Goal: Task Accomplishment & Management: Use online tool/utility

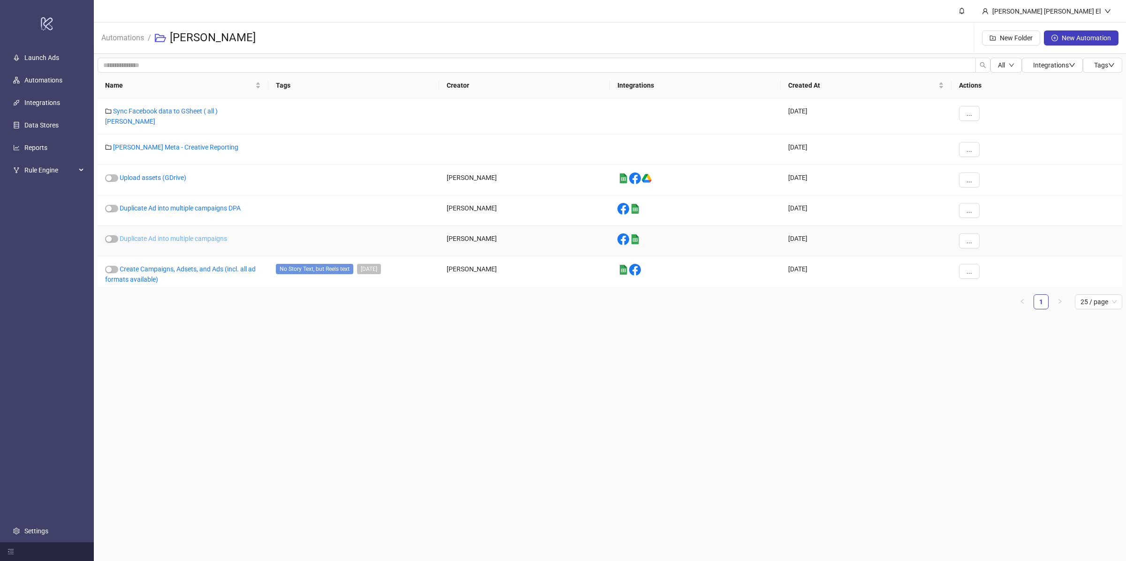
click at [192, 235] on link "Duplicate Ad into multiple campaigns" at bounding box center [173, 239] width 107 height 8
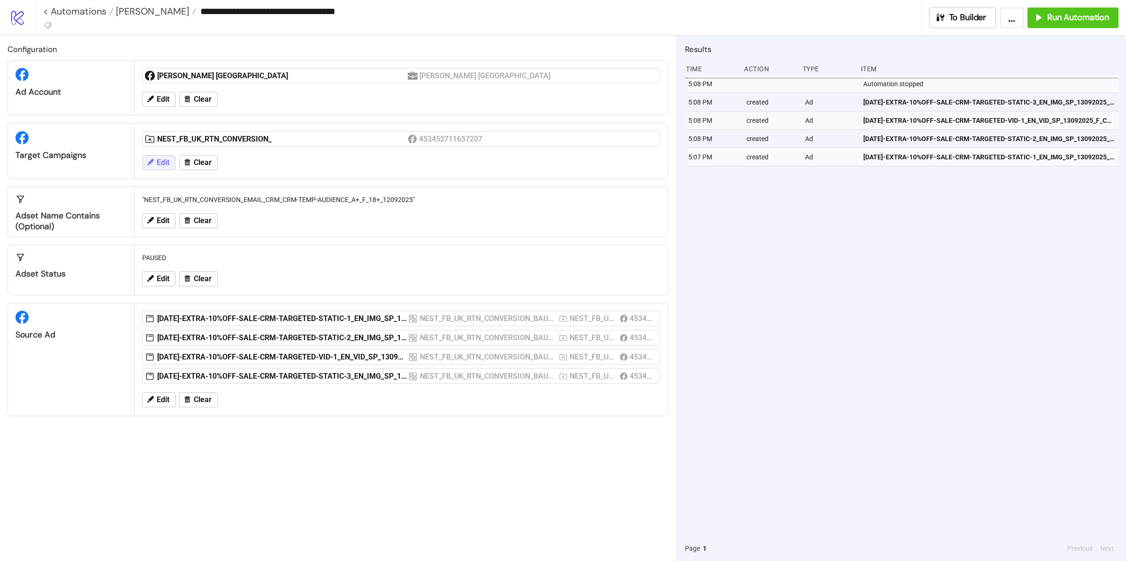
click at [163, 167] on span "Edit" at bounding box center [163, 163] width 13 height 8
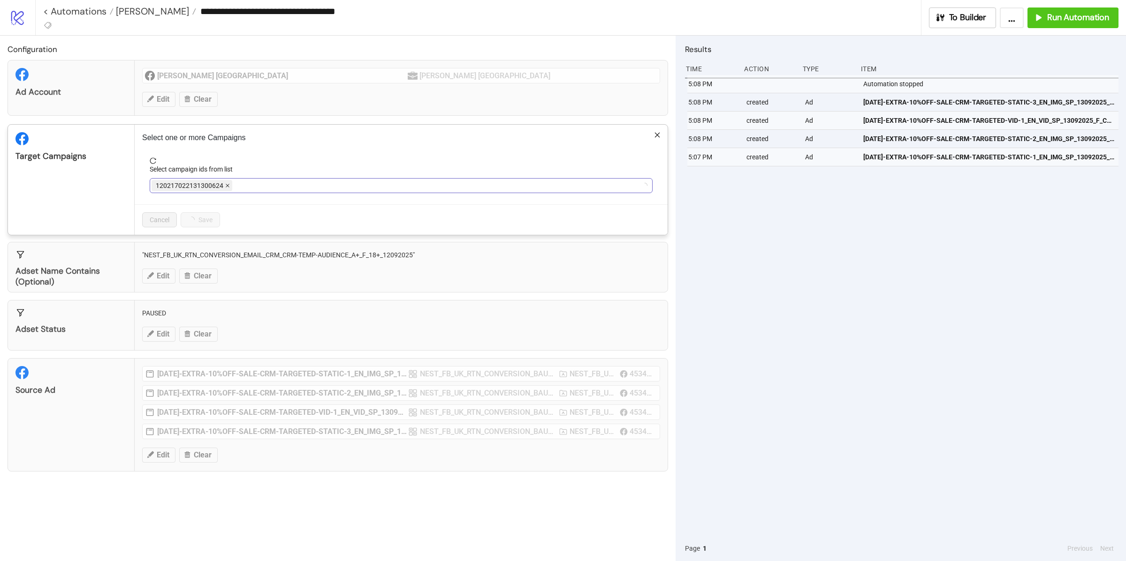
click at [226, 186] on icon "close" at bounding box center [228, 186] width 4 height 4
click at [230, 187] on div at bounding box center [395, 185] width 489 height 13
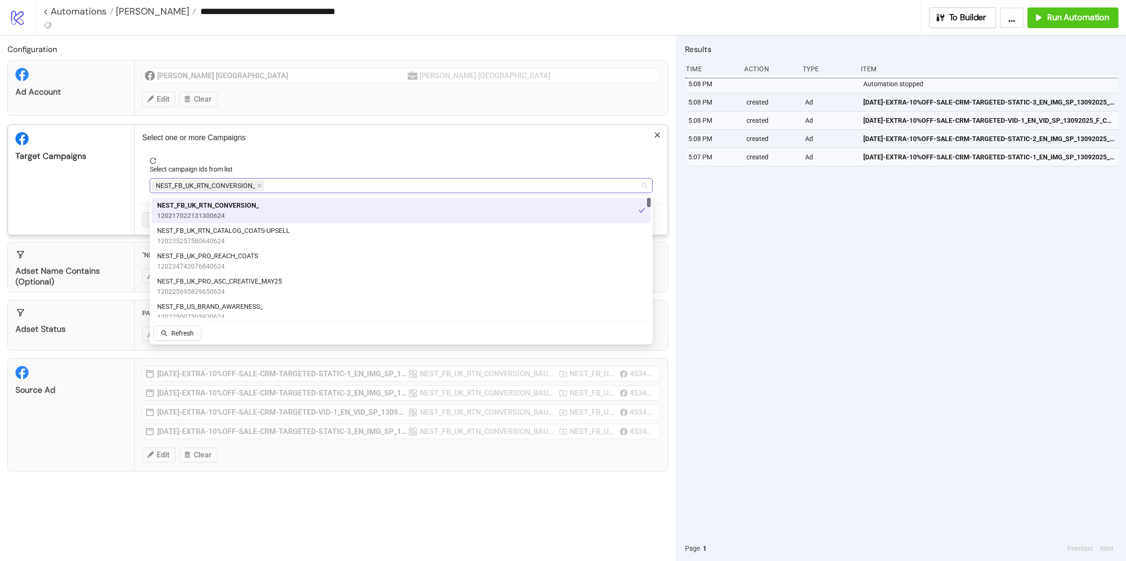
click at [254, 185] on span "NEST_FB_UK_RTN_CONVERSION_" at bounding box center [205, 186] width 99 height 10
click at [260, 187] on icon "close" at bounding box center [259, 186] width 4 height 4
click at [259, 186] on div at bounding box center [395, 185] width 489 height 13
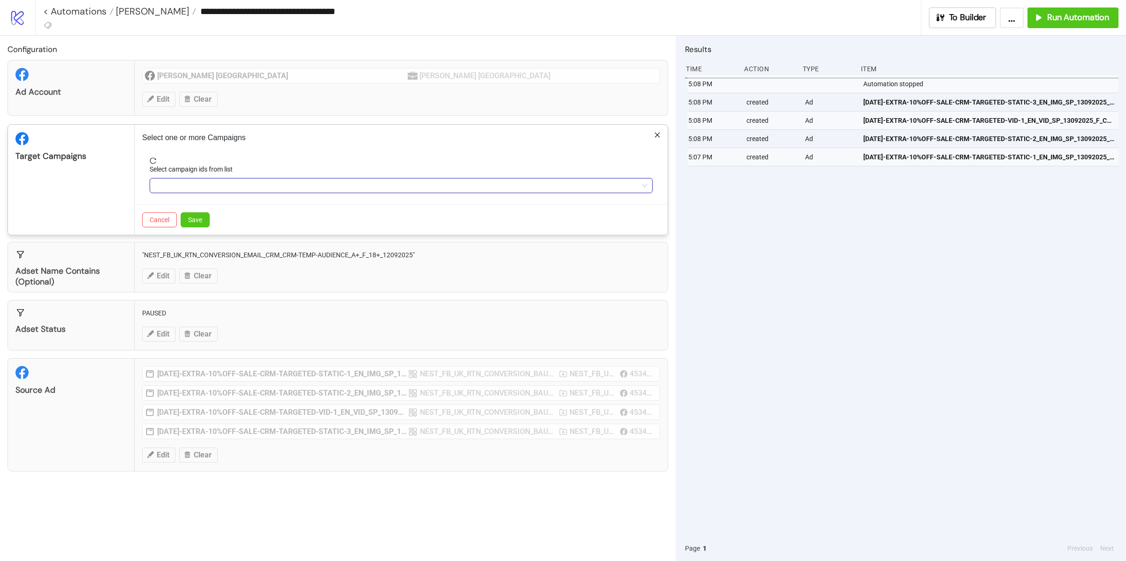
click at [259, 186] on div at bounding box center [395, 185] width 489 height 13
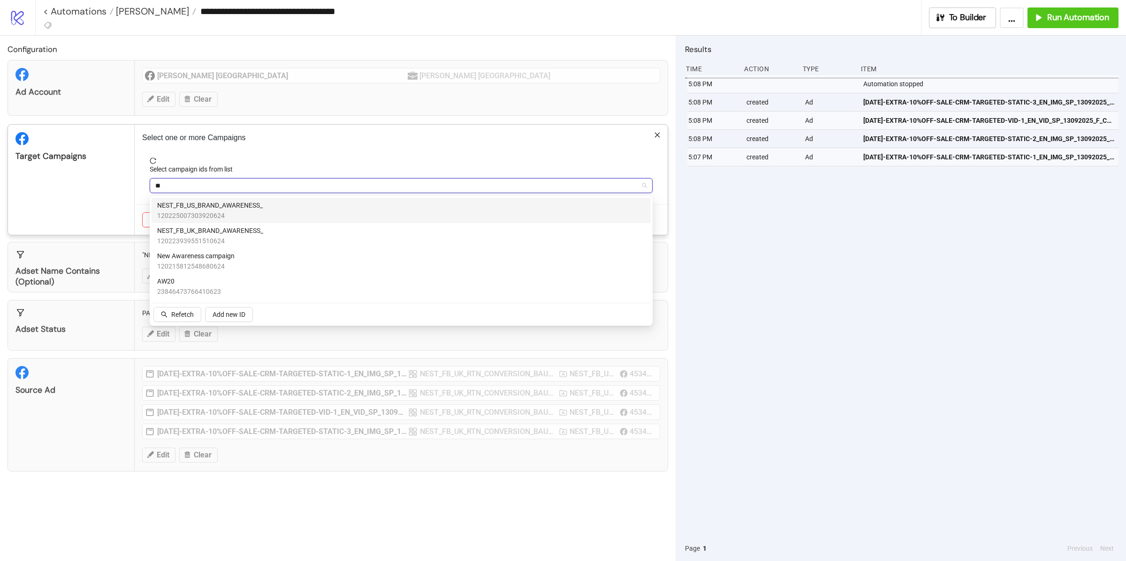
type input "***"
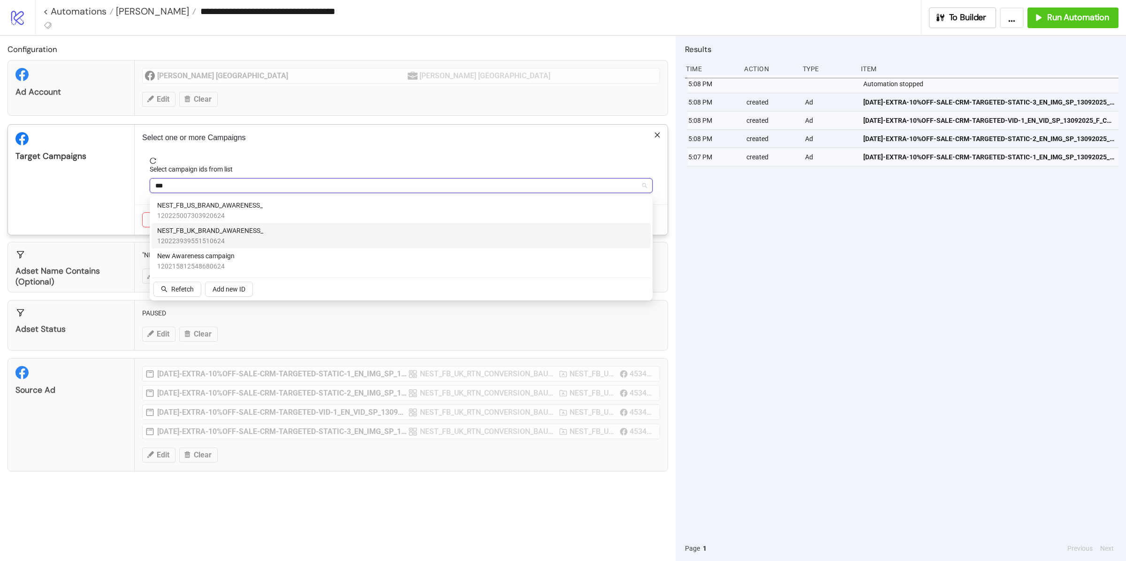
click at [260, 231] on span "NEST_FB_UK_BRAND_AWARENESS_" at bounding box center [210, 231] width 106 height 10
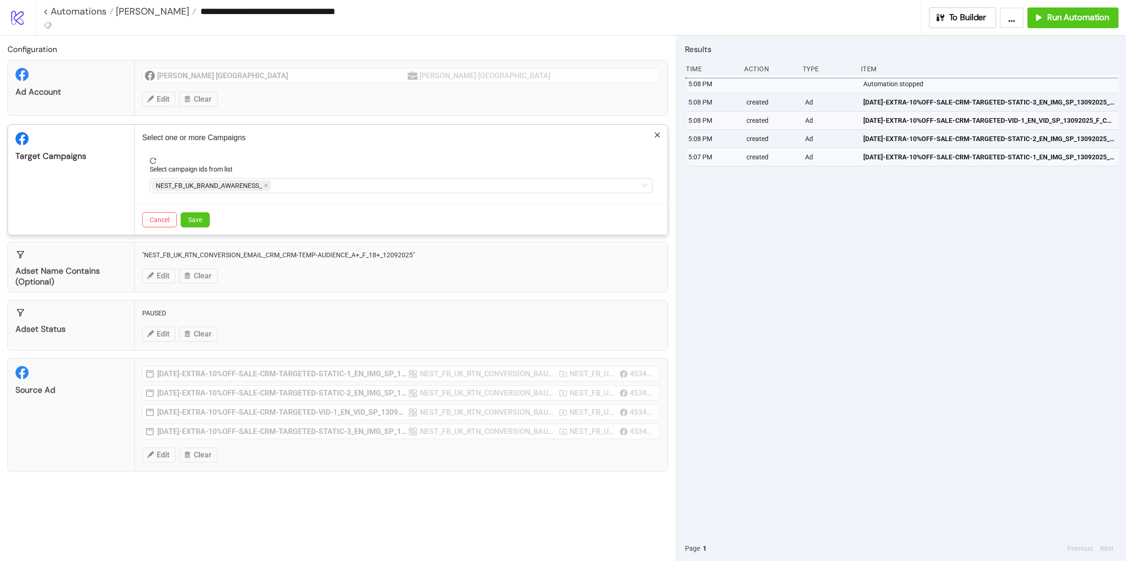
click at [137, 196] on div "Select one or more Campaigns Select campaign ids from list NEST_FB_UK_BRAND_AWA…" at bounding box center [401, 180] width 533 height 110
click at [201, 226] on button "Save" at bounding box center [195, 219] width 29 height 15
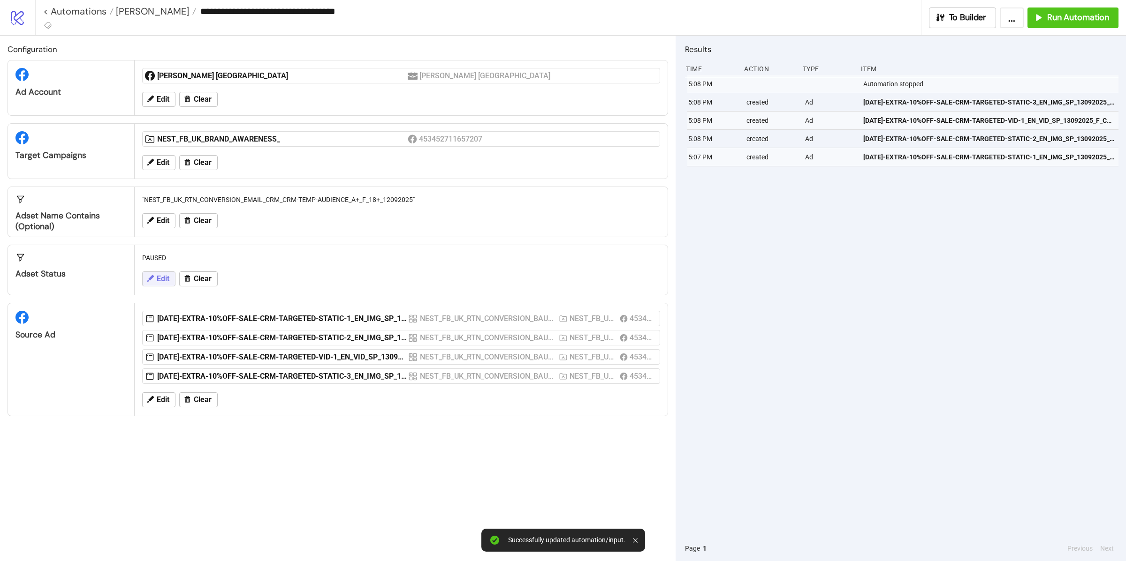
click at [164, 280] on span "Edit" at bounding box center [163, 279] width 13 height 8
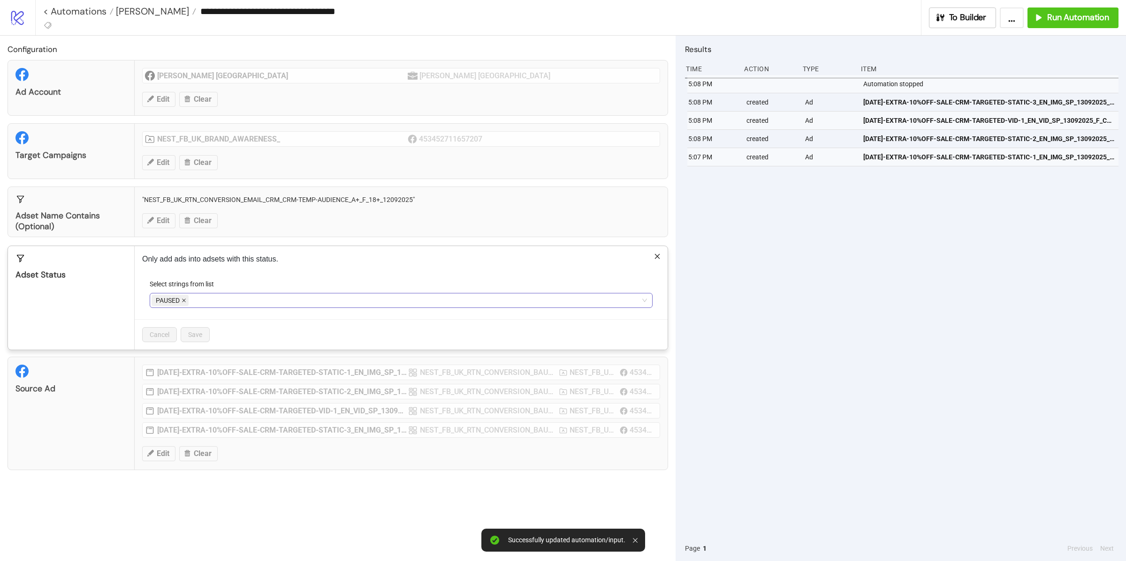
click at [186, 301] on icon "close" at bounding box center [184, 300] width 5 height 5
click at [185, 306] on div at bounding box center [395, 300] width 489 height 13
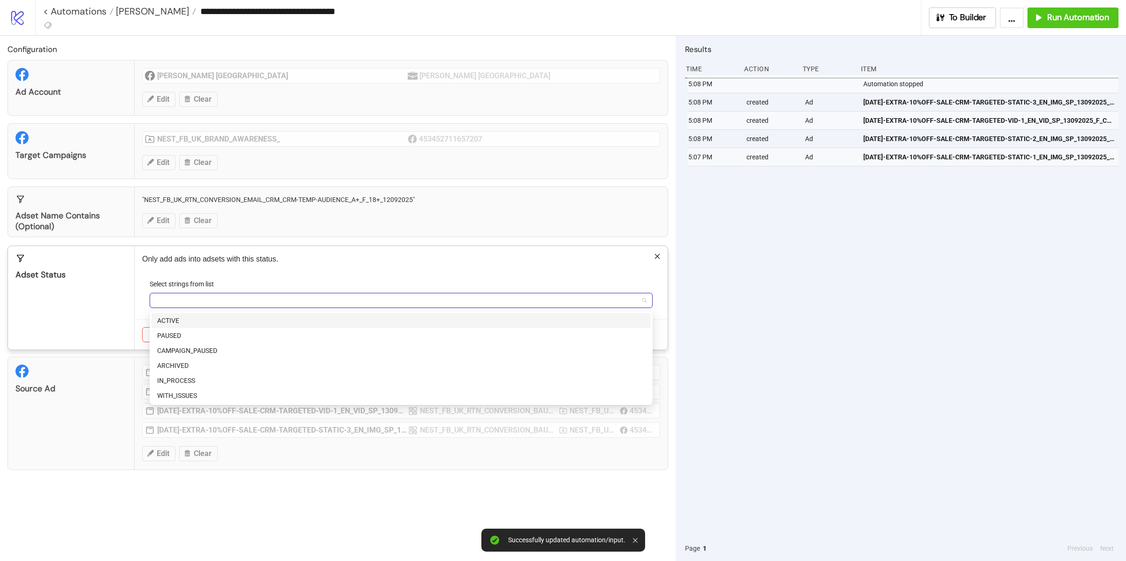
click at [182, 317] on div "ACTIVE" at bounding box center [401, 321] width 488 height 10
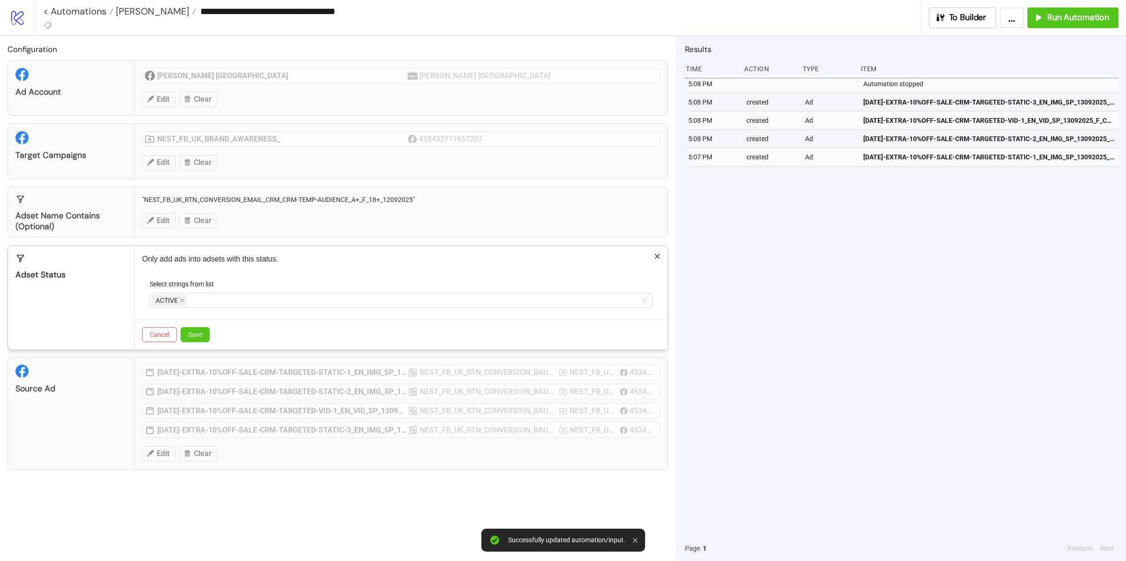
drag, startPoint x: 127, startPoint y: 287, endPoint x: 160, endPoint y: 310, distance: 41.1
click at [127, 287] on div "Adset Status" at bounding box center [71, 298] width 127 height 104
click at [193, 329] on button "Save" at bounding box center [195, 334] width 29 height 15
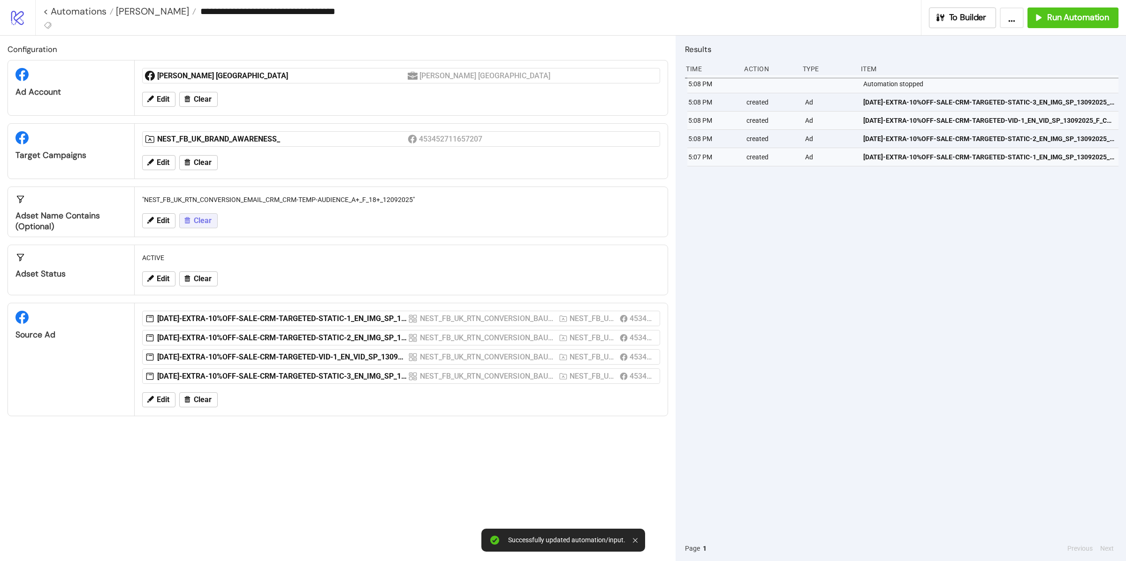
click at [189, 219] on icon at bounding box center [188, 221] width 6 height 7
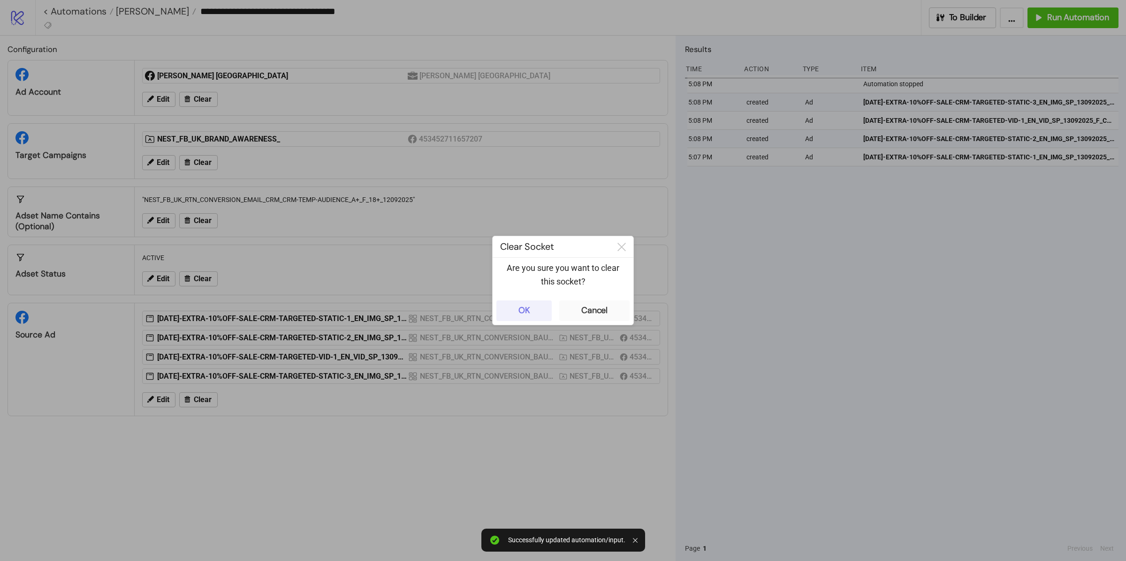
click at [515, 313] on button "OK" at bounding box center [523, 311] width 55 height 21
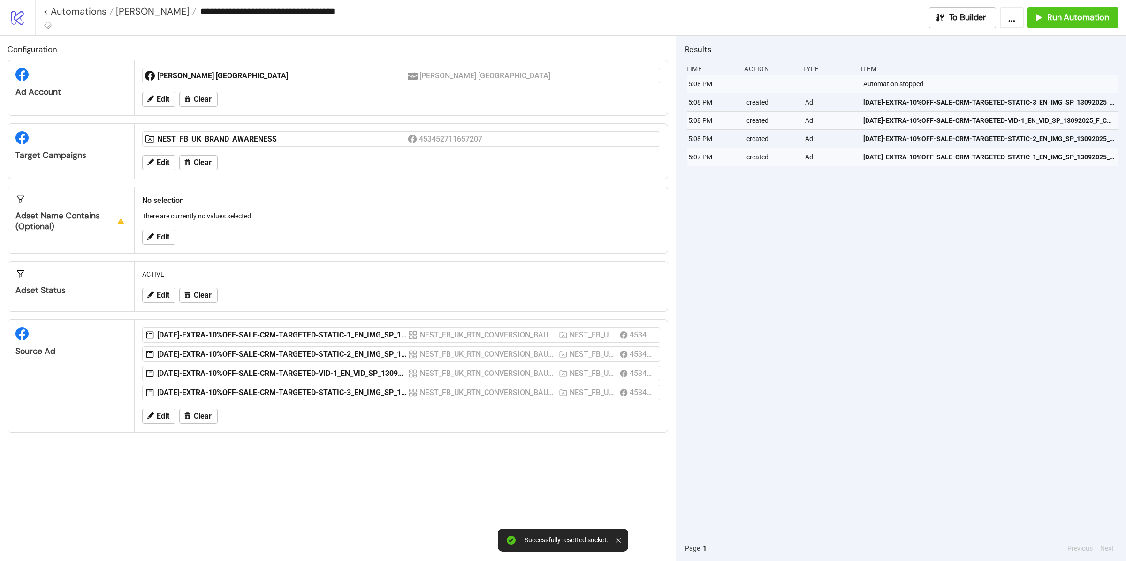
drag, startPoint x: 206, startPoint y: 409, endPoint x: 200, endPoint y: 416, distance: 9.0
click at [206, 410] on div "Edit Clear" at bounding box center [400, 416] width 525 height 24
click at [200, 416] on span "Clear" at bounding box center [203, 416] width 18 height 8
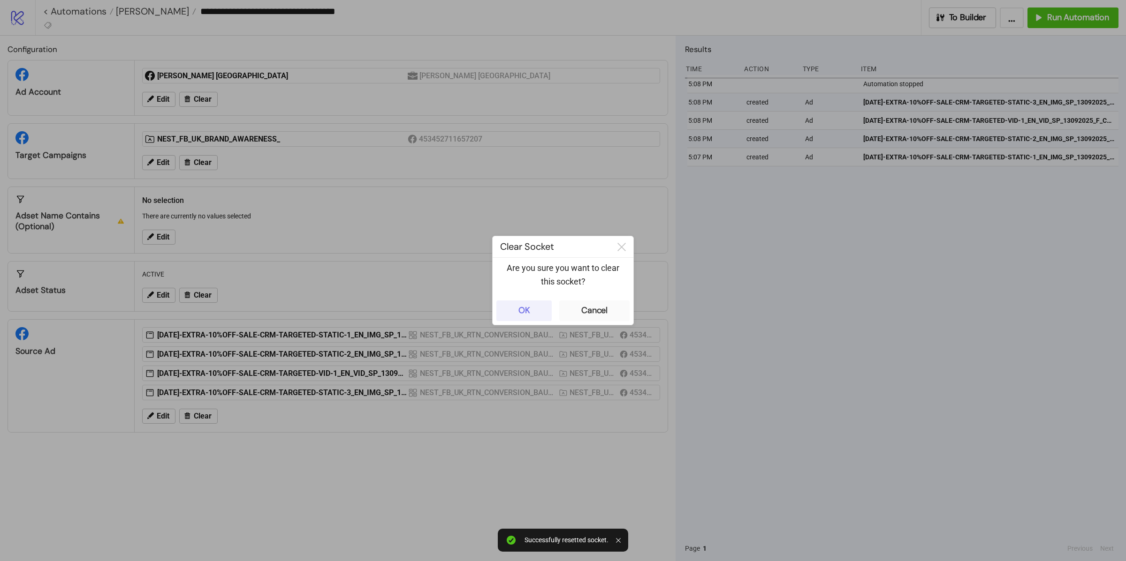
click at [539, 314] on button "OK" at bounding box center [523, 311] width 55 height 21
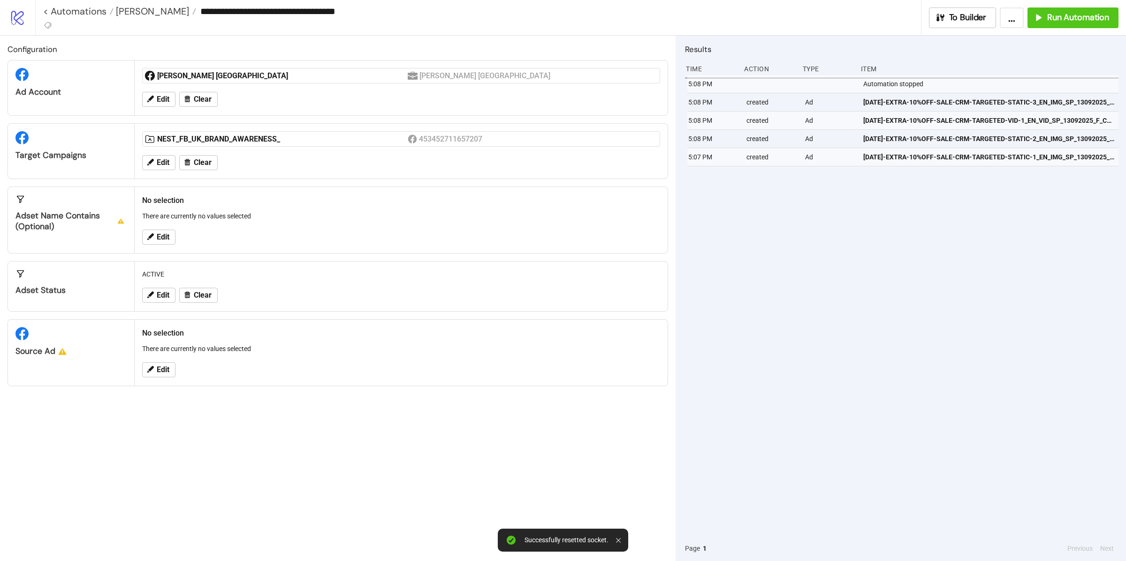
click at [163, 362] on div "Edit" at bounding box center [400, 370] width 525 height 24
click at [167, 389] on div "Configuration Ad Account Hobbs London Hobbs London Edit Clear Target Campaigns …" at bounding box center [337, 299] width 675 height 526
click at [167, 373] on span "Edit" at bounding box center [163, 370] width 13 height 8
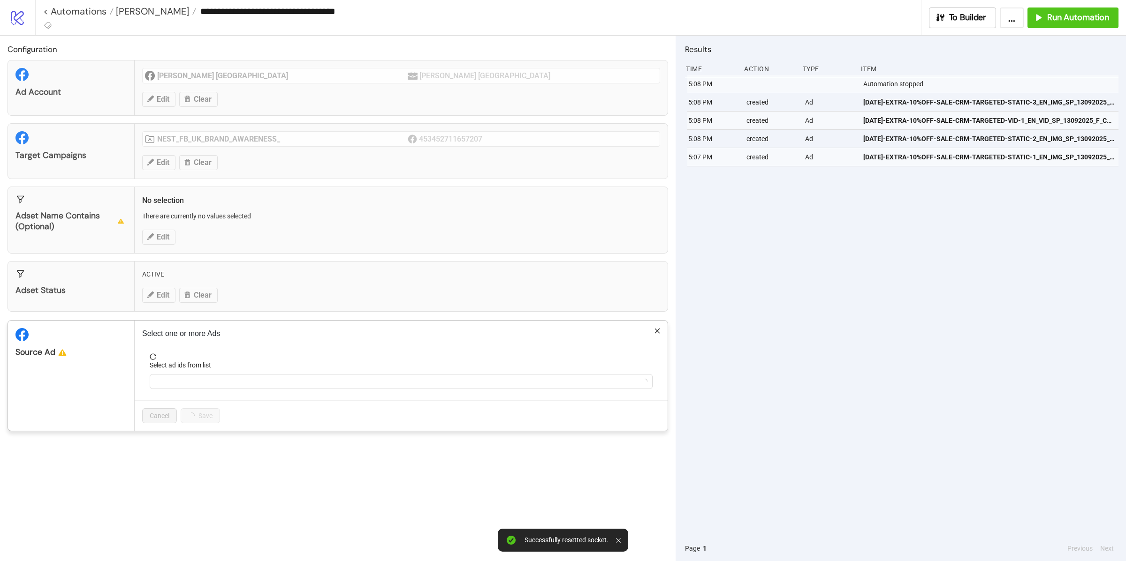
click at [190, 374] on div "Select ad ids from list" at bounding box center [401, 367] width 503 height 14
click at [189, 382] on div at bounding box center [395, 381] width 489 height 13
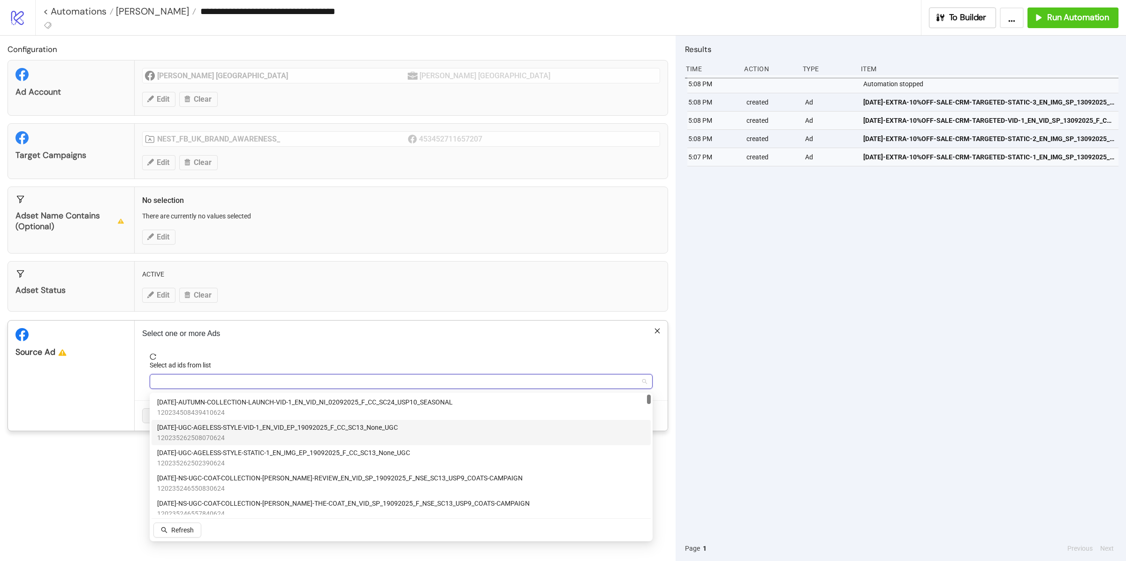
click at [257, 423] on span "AD315-UGC-AGELESS-STYLE-VID-1_EN_VID_EP_19092025_F_CC_SC13_None_UGC" at bounding box center [277, 428] width 241 height 10
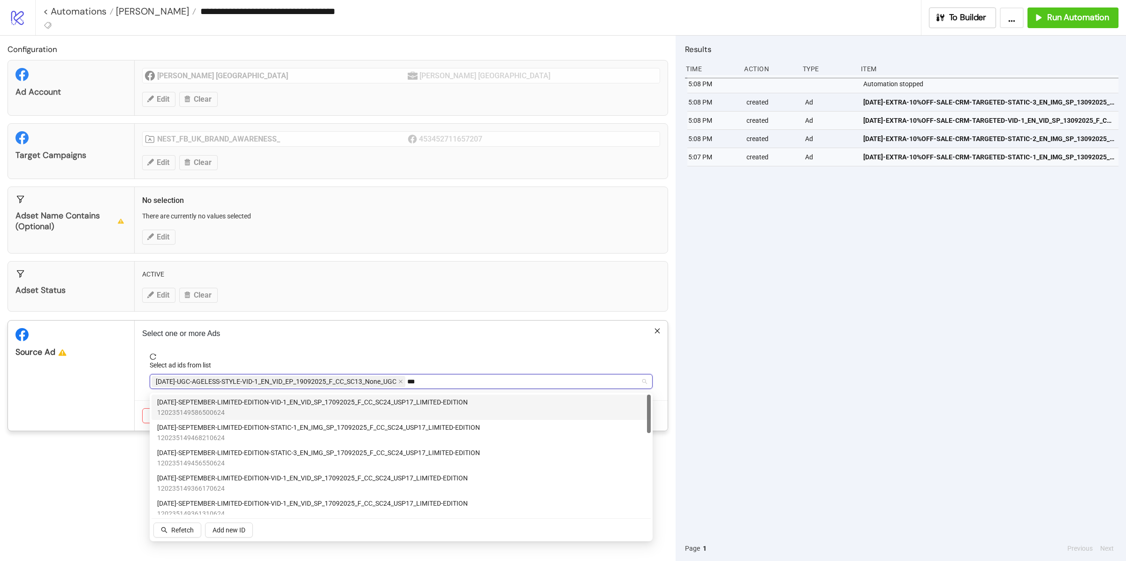
click at [364, 406] on span "AD290-SEPTEMBER-LIMITED-EDITION-VID-1_EN_VID_SP_17092025_F_CC_SC24_USP17_LIMITE…" at bounding box center [312, 402] width 310 height 10
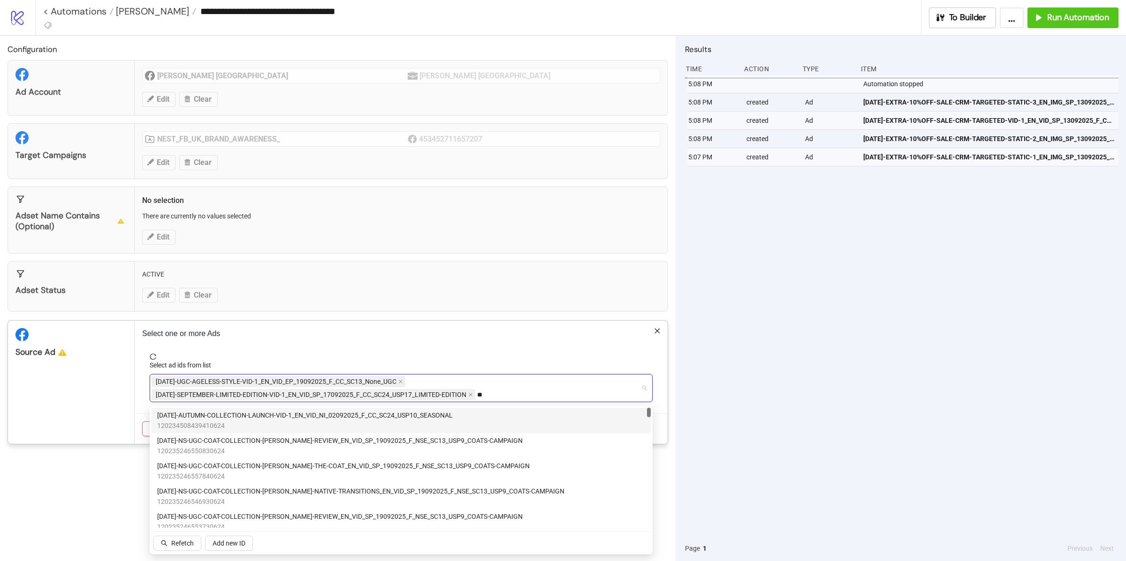
type input "*"
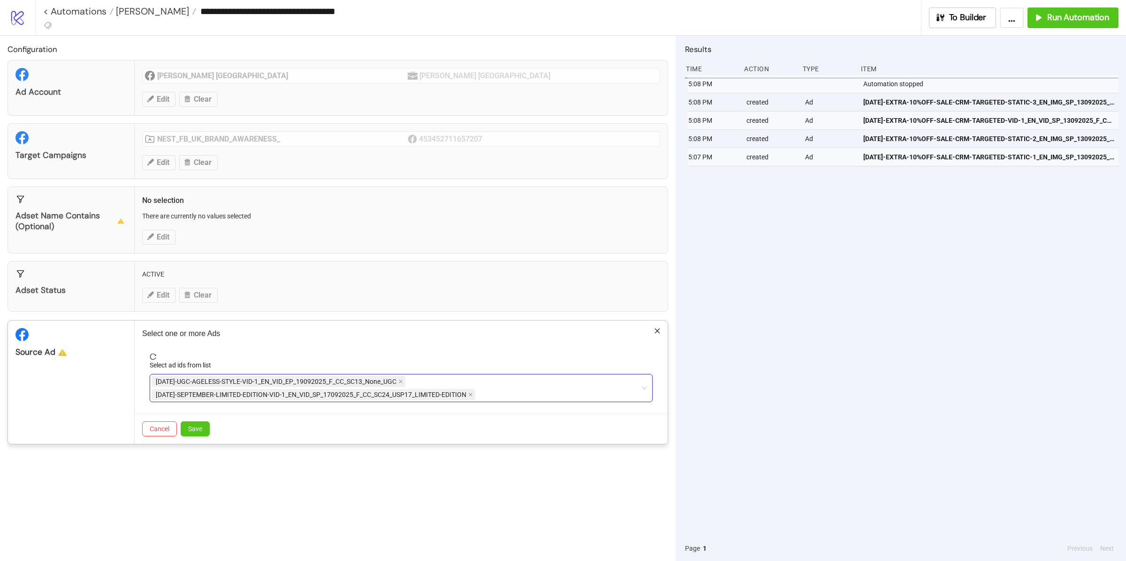
click at [515, 390] on div "AD315-UGC-AGELESS-STYLE-VID-1_EN_VID_EP_19092025_F_CC_SC13_None_UGC AD290-SEPTE…" at bounding box center [395, 388] width 489 height 26
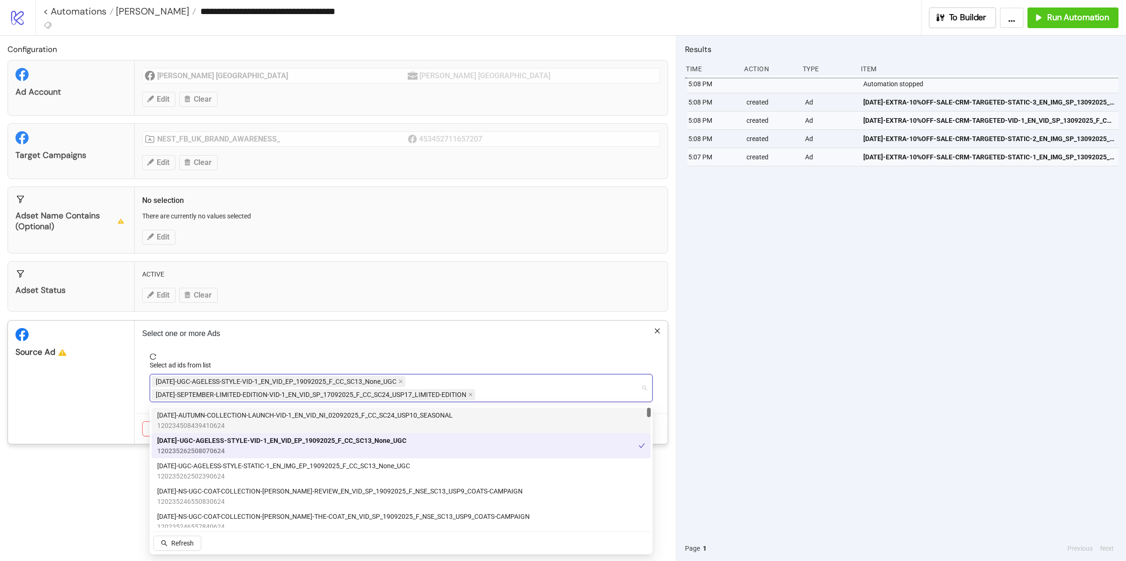
click at [503, 394] on div "AD315-UGC-AGELESS-STYLE-VID-1_EN_VID_EP_19092025_F_CC_SC13_None_UGC AD290-SEPTE…" at bounding box center [395, 388] width 489 height 26
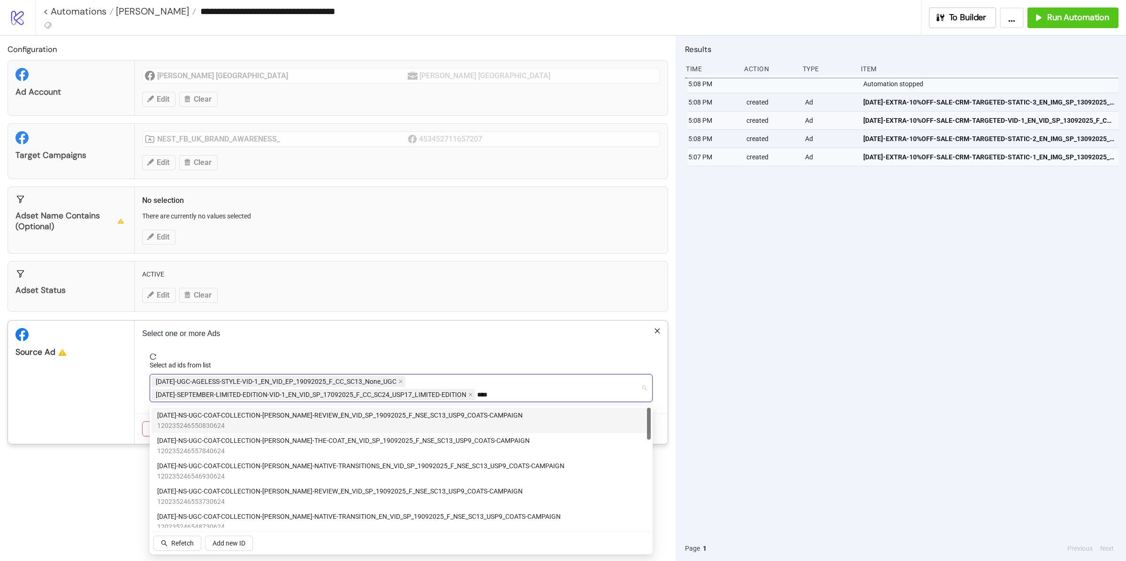
type input "*****"
click at [433, 421] on span "120235246550830624" at bounding box center [339, 426] width 365 height 10
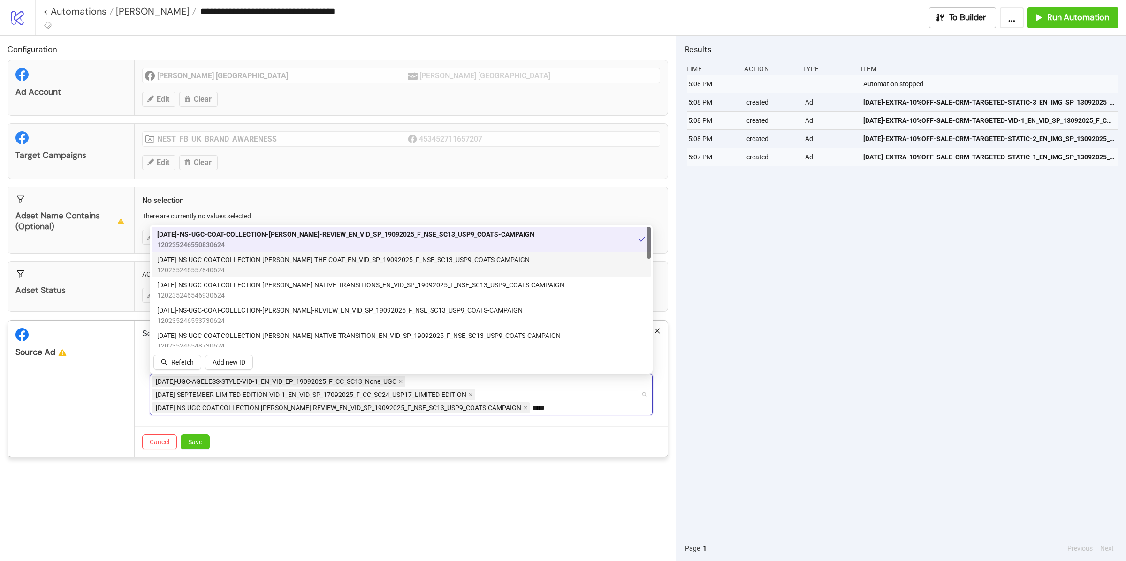
click at [314, 265] on span "120235246557840624" at bounding box center [343, 270] width 372 height 10
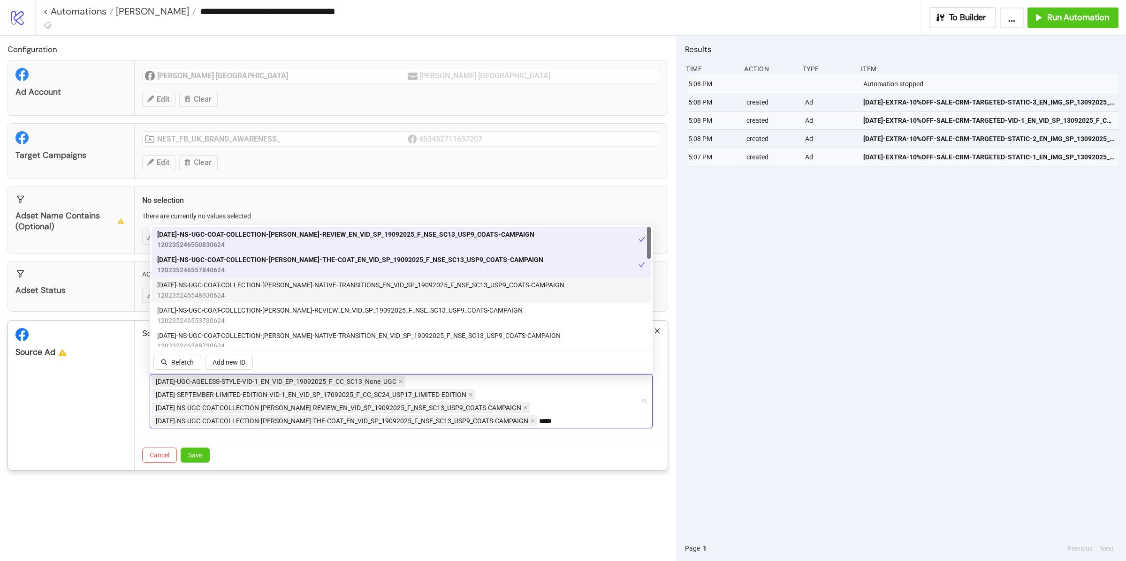
click at [295, 292] on span "120235246546930624" at bounding box center [360, 295] width 407 height 10
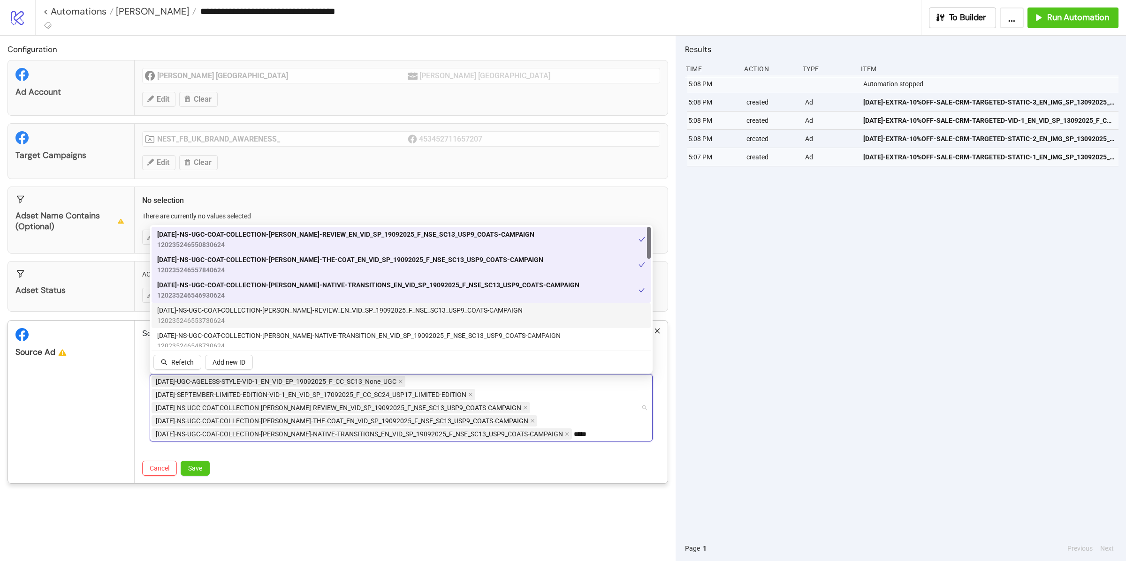
click at [295, 315] on span "AD310-NS-UGC-COAT-COLLECTION-MOLLY-REVIEW_EN_VID_SP_19092025_F_NSE_SC13_USP9_CO…" at bounding box center [339, 310] width 365 height 10
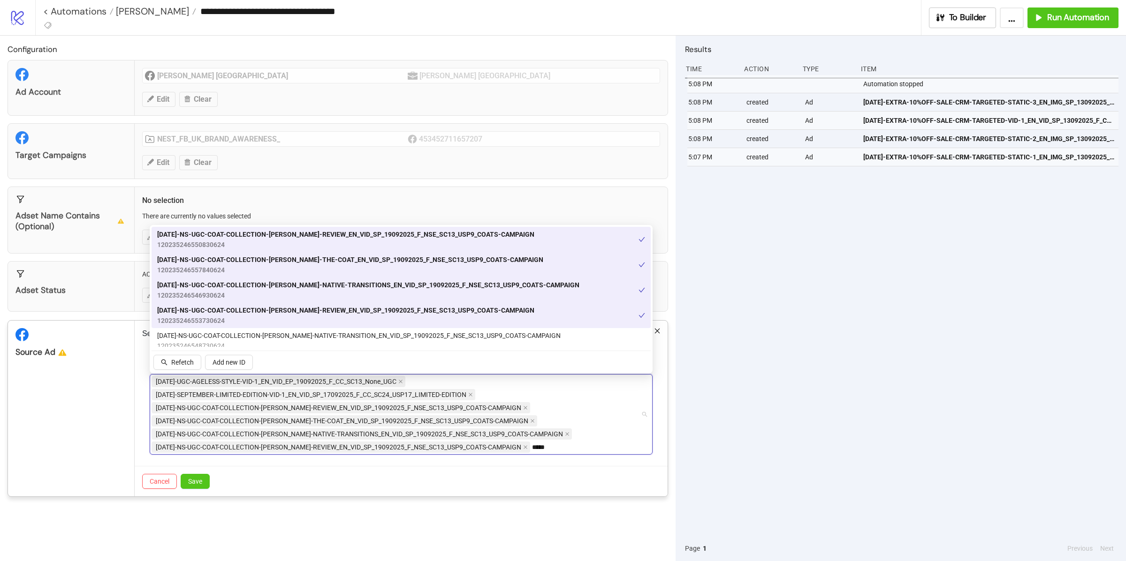
click at [305, 308] on span "AD310-NS-UGC-COAT-COLLECTION-MOLLY-REVIEW_EN_VID_SP_19092025_F_NSE_SC13_USP9_CO…" at bounding box center [345, 310] width 377 height 10
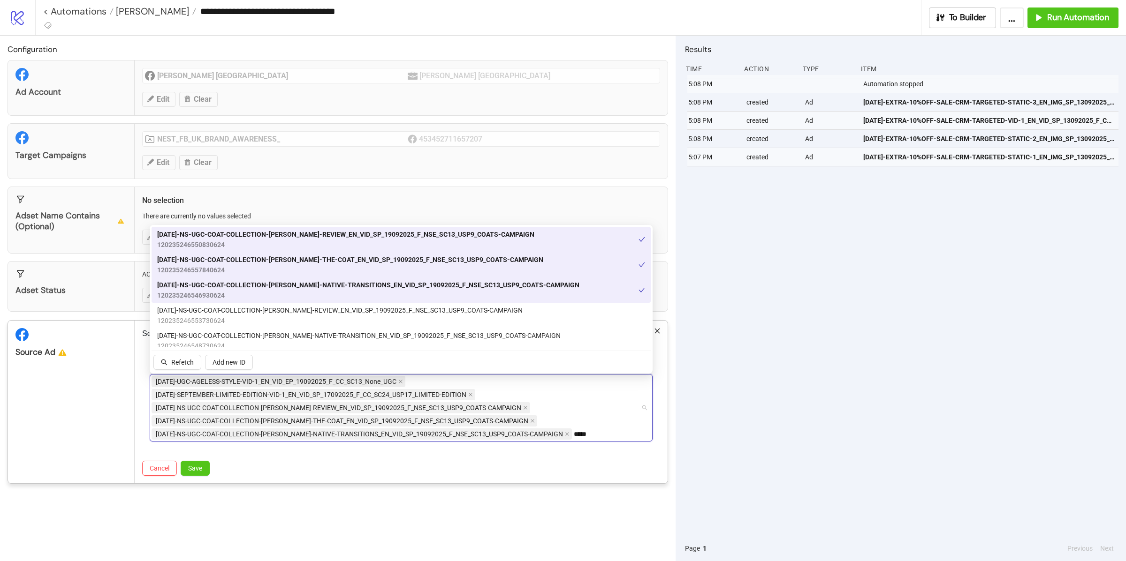
click at [316, 272] on span "120235246557840624" at bounding box center [350, 270] width 386 height 10
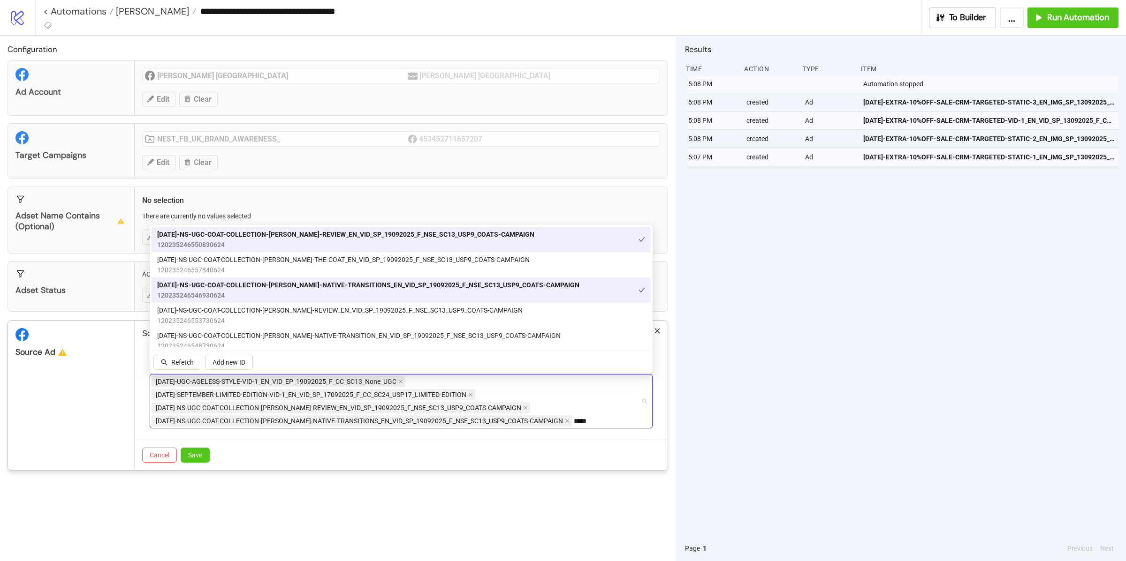
click at [316, 285] on span "AD311-NS-UGC-COAT-COLLECTION-MOLLY-NATIVE-TRANSITIONS_EN_VID_SP_19092025_F_NSE_…" at bounding box center [368, 285] width 422 height 10
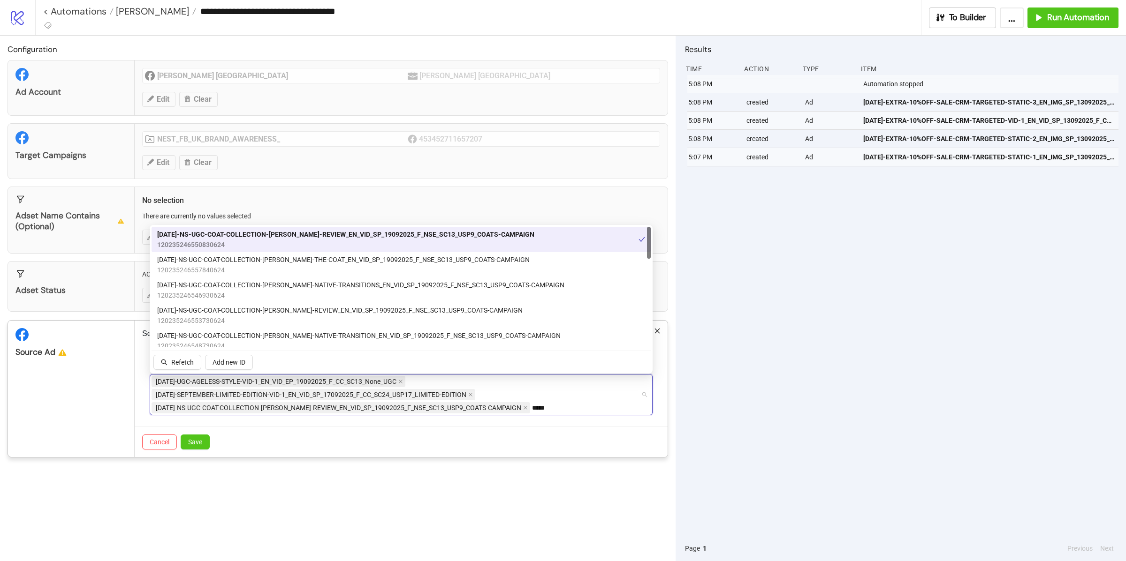
click at [321, 231] on span "AD304-NS-UGC-COAT-COLLECTION-LORNA-REVIEW_EN_VID_SP_19092025_F_NSE_SC13_USP9_CO…" at bounding box center [345, 234] width 377 height 10
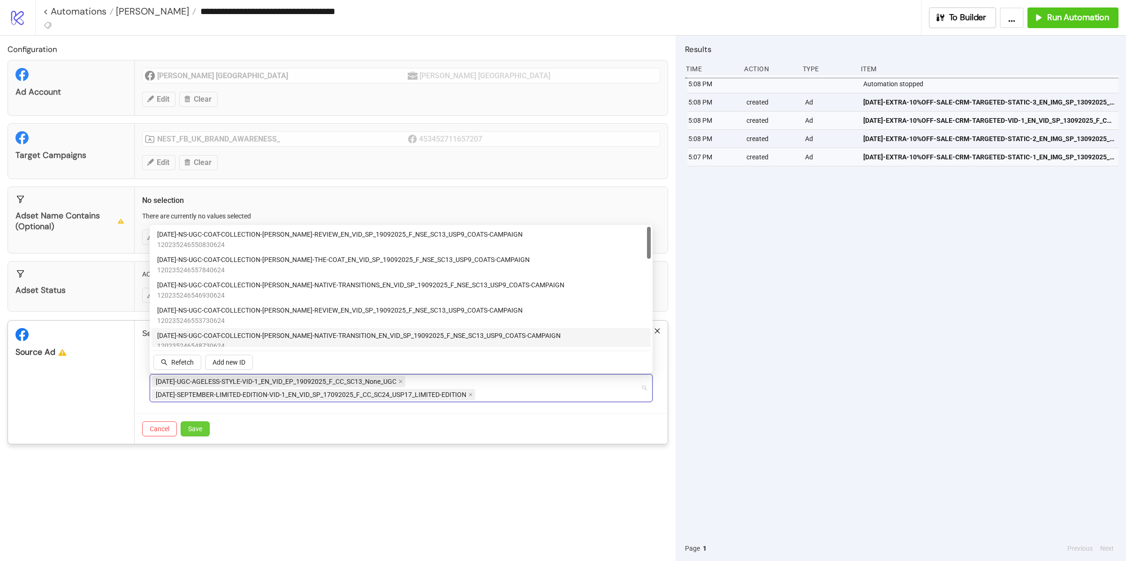
click at [193, 432] on span "Save" at bounding box center [195, 429] width 14 height 8
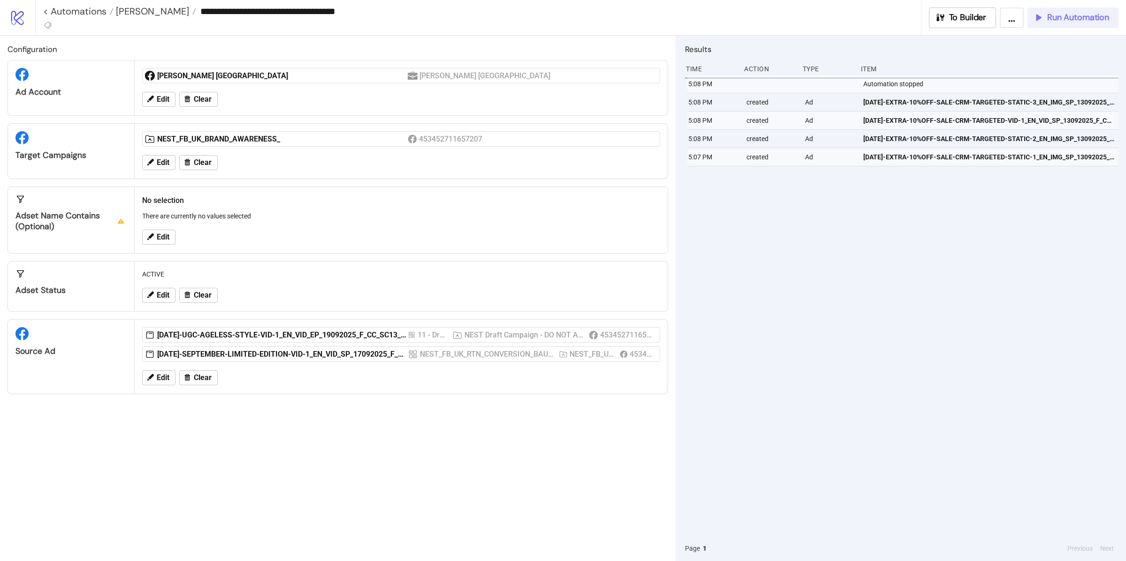
click at [1093, 11] on button "Run Automation" at bounding box center [1072, 18] width 91 height 21
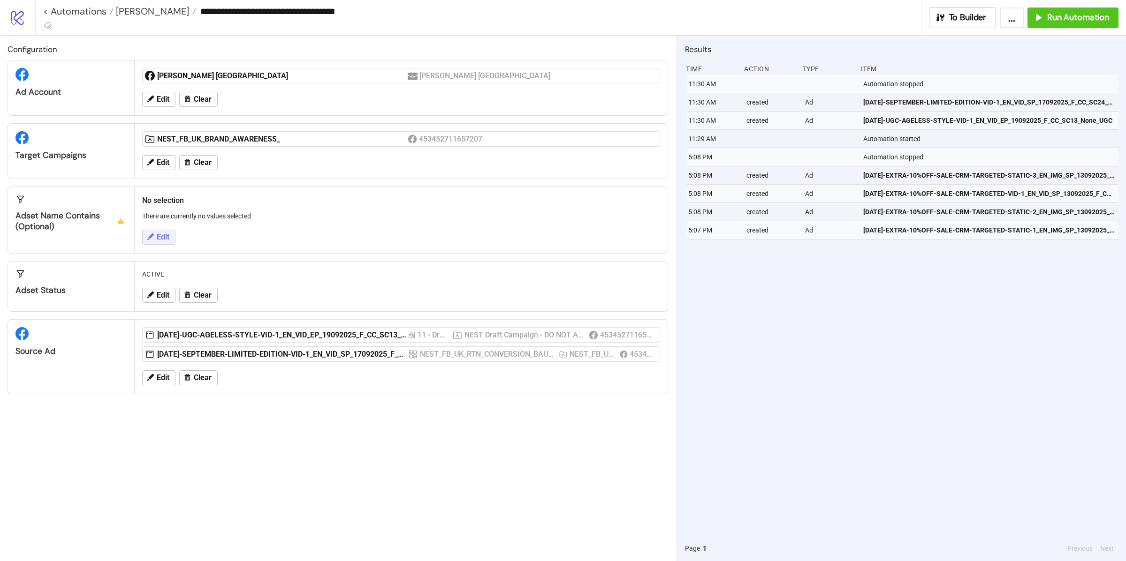
click at [157, 240] on span "Edit" at bounding box center [163, 237] width 13 height 8
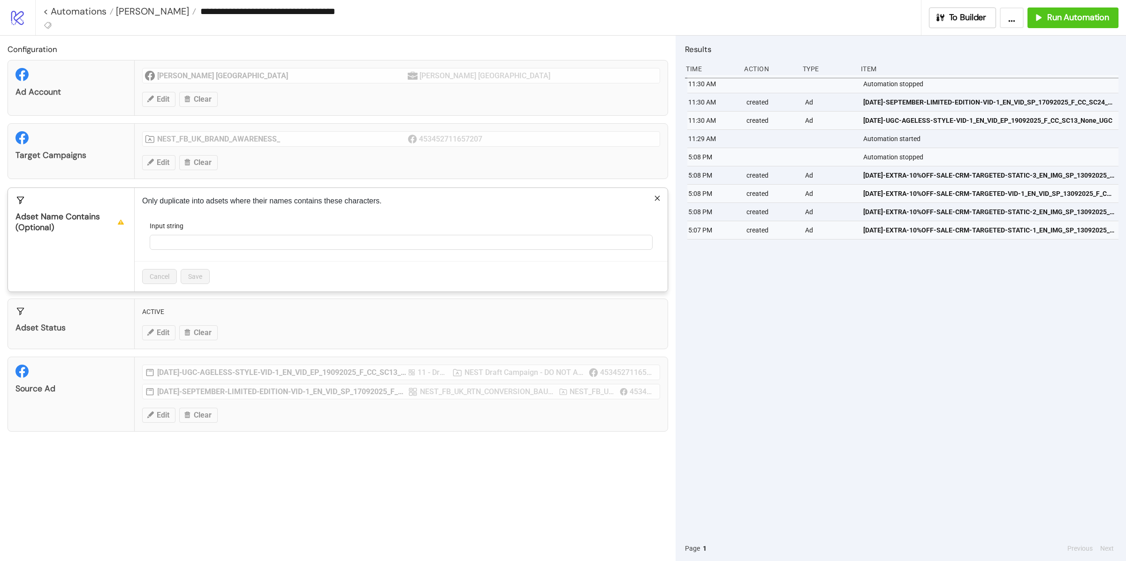
click at [219, 251] on form "Input string" at bounding box center [401, 241] width 518 height 40
click at [219, 246] on input "Input string" at bounding box center [401, 242] width 503 height 15
paste input "**********"
type input "**********"
click at [196, 274] on span "Save" at bounding box center [195, 277] width 14 height 8
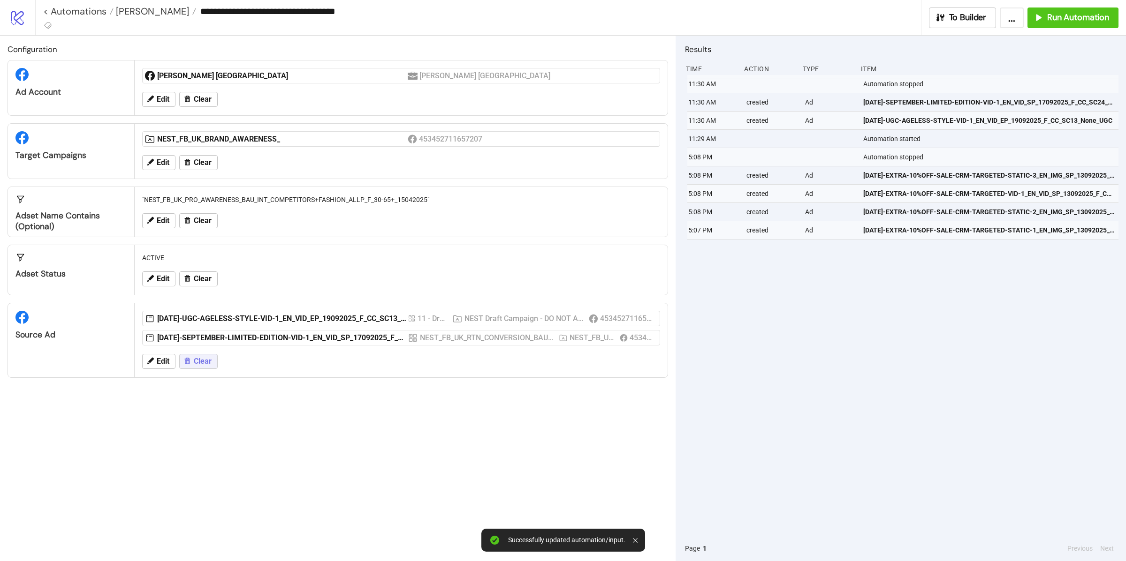
click at [204, 362] on span "Clear" at bounding box center [203, 361] width 18 height 8
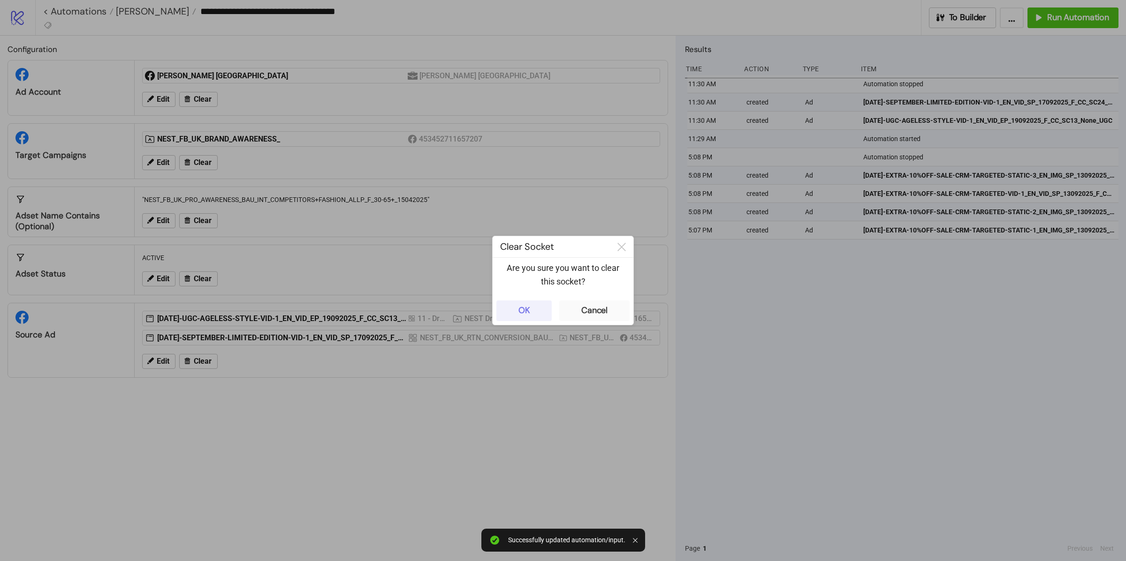
click at [507, 310] on button "OK" at bounding box center [523, 311] width 55 height 21
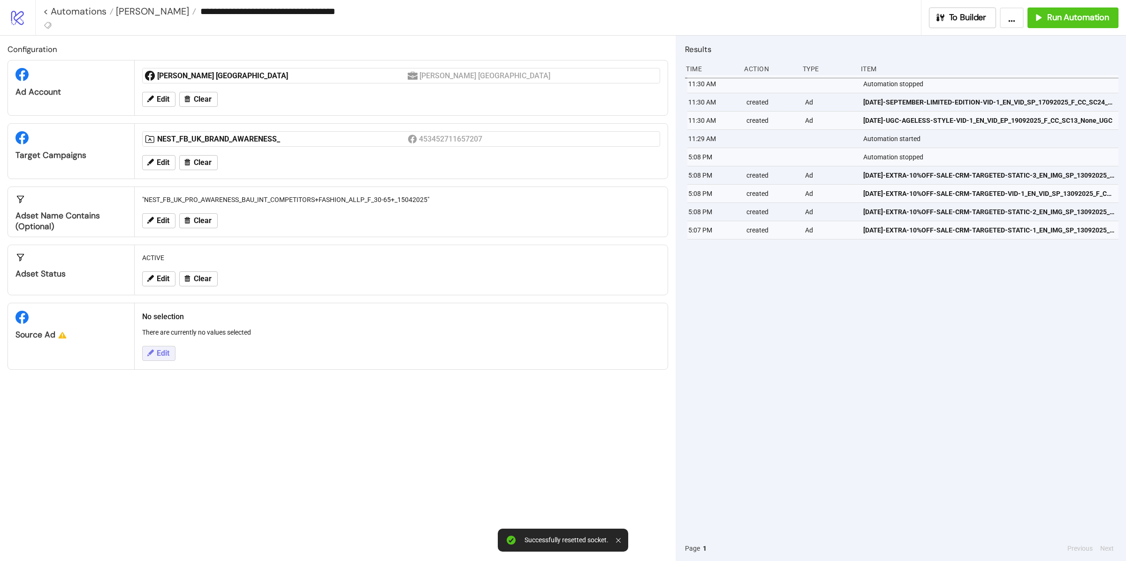
click at [154, 357] on icon at bounding box center [150, 353] width 8 height 8
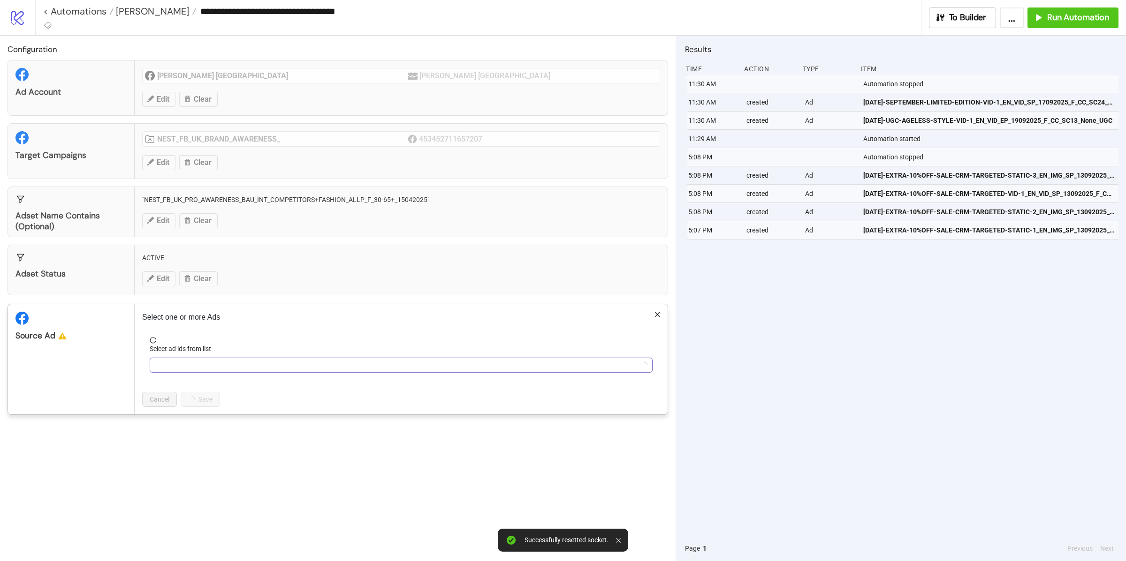
click at [231, 365] on div at bounding box center [395, 365] width 489 height 13
click at [177, 368] on div at bounding box center [395, 365] width 489 height 13
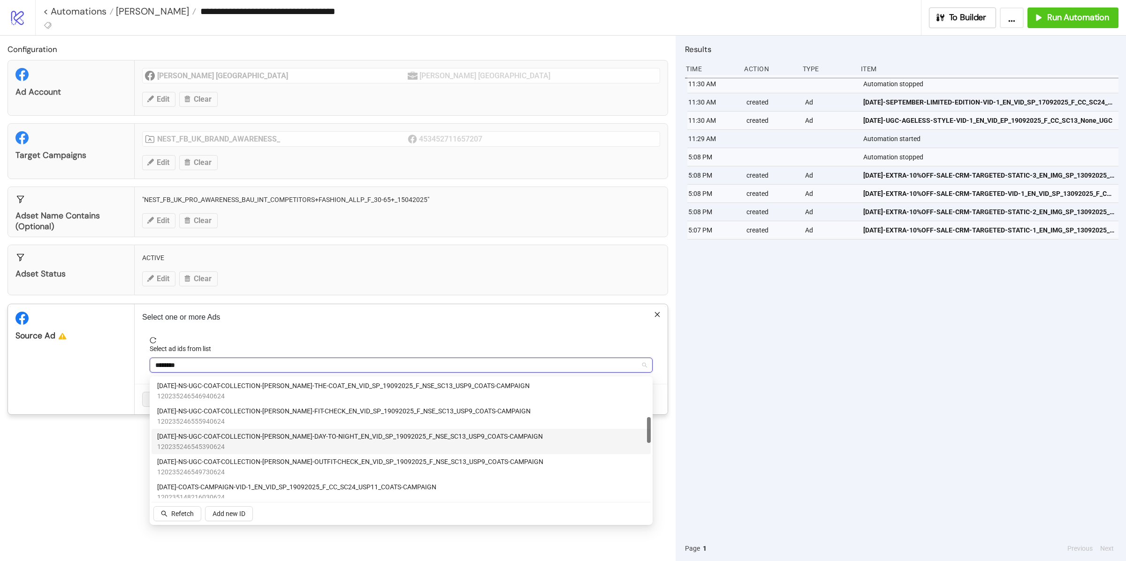
scroll to position [196, 0]
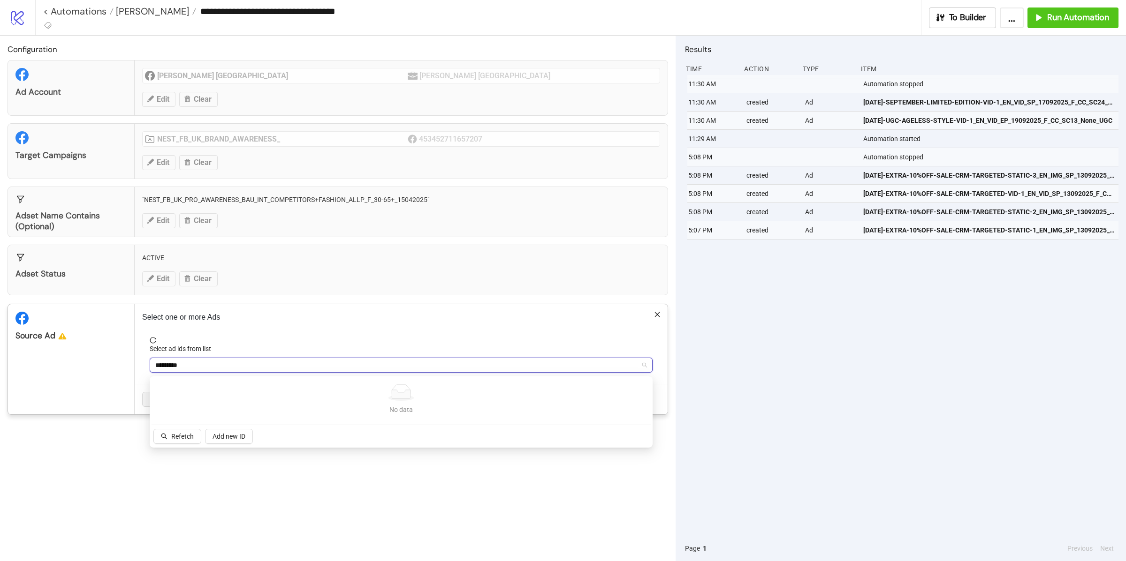
type input "********"
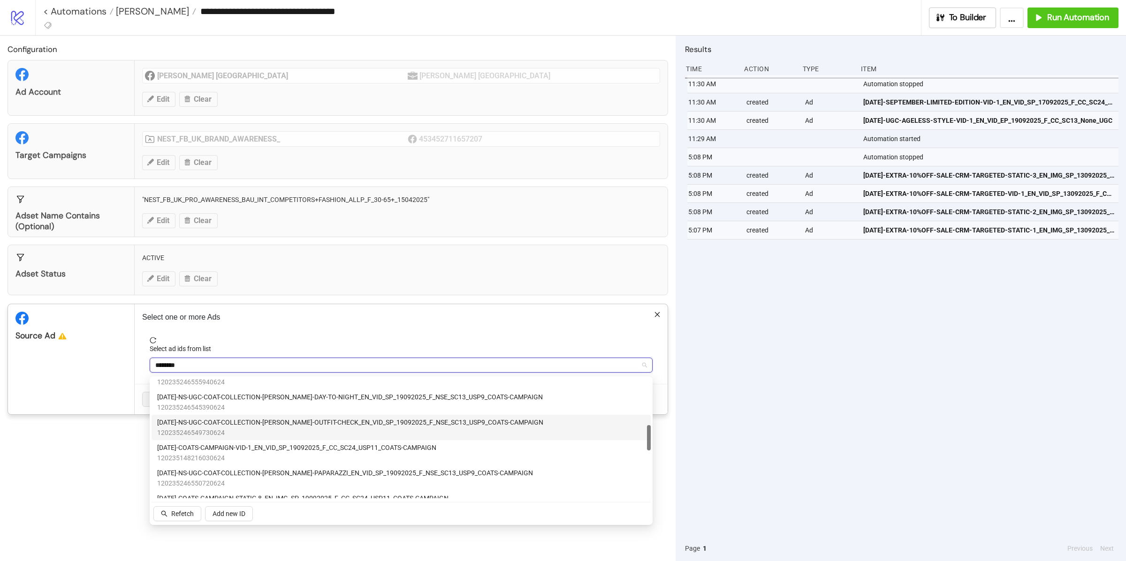
scroll to position [240, 0]
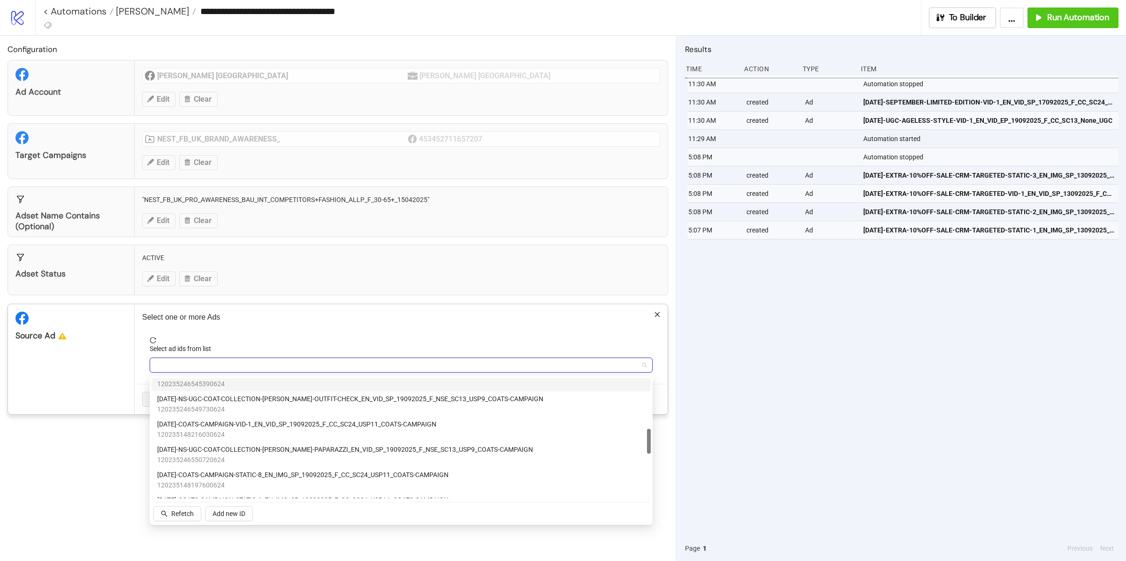
drag, startPoint x: 192, startPoint y: 364, endPoint x: 134, endPoint y: 357, distance: 58.6
click at [134, 357] on div "Source Ad Select one or more Ads Select ad ids from list 19092025 Cancel Save" at bounding box center [338, 359] width 660 height 111
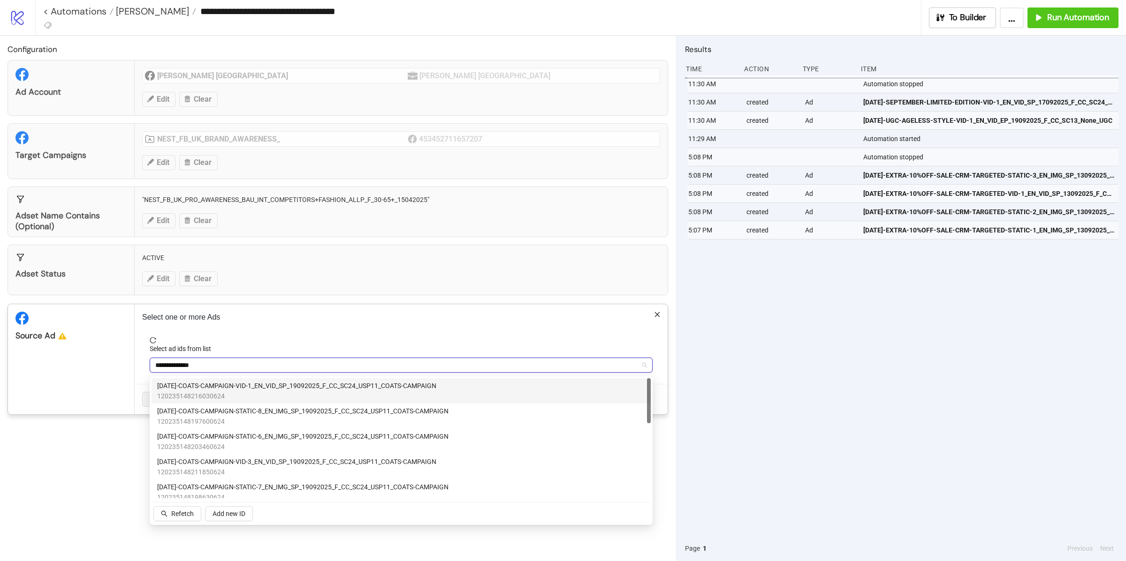
type input "**********"
click at [260, 393] on span "120235148216030624" at bounding box center [296, 396] width 279 height 10
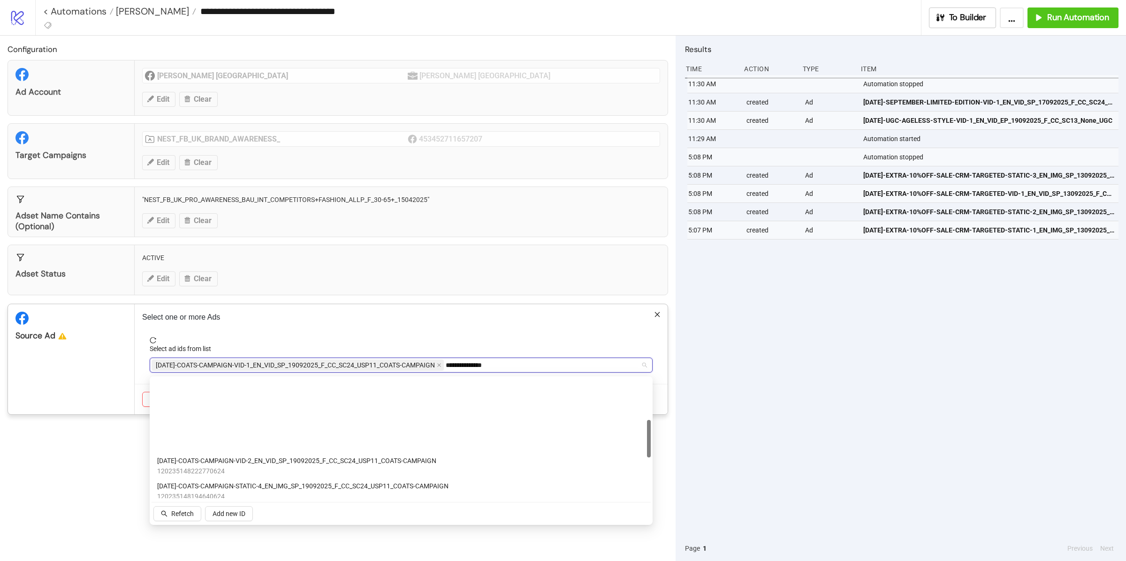
scroll to position [52, 0]
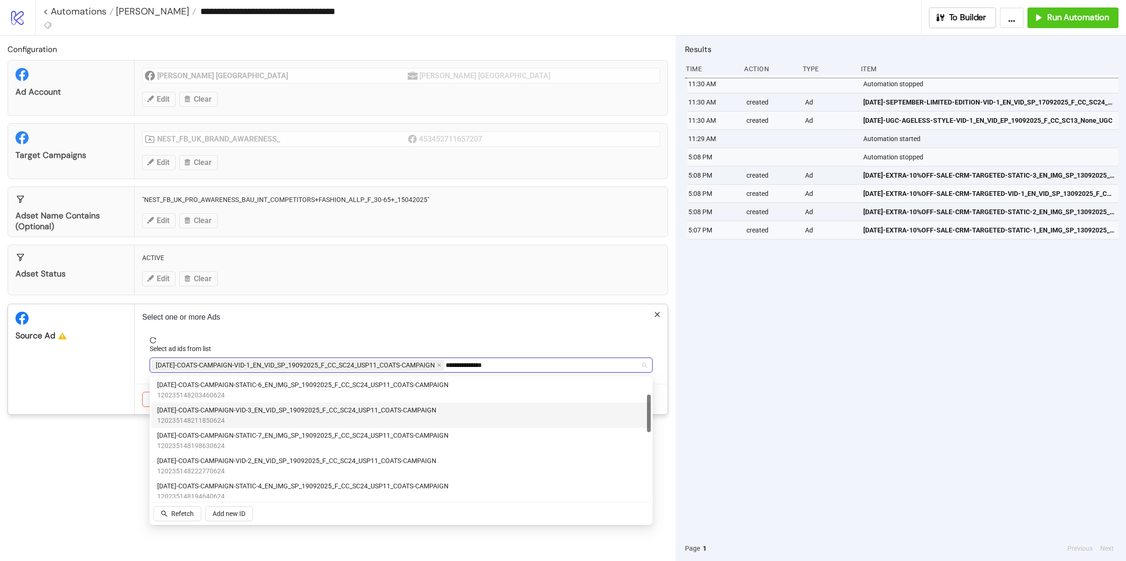
click at [254, 416] on span "120235148211850624" at bounding box center [296, 421] width 279 height 10
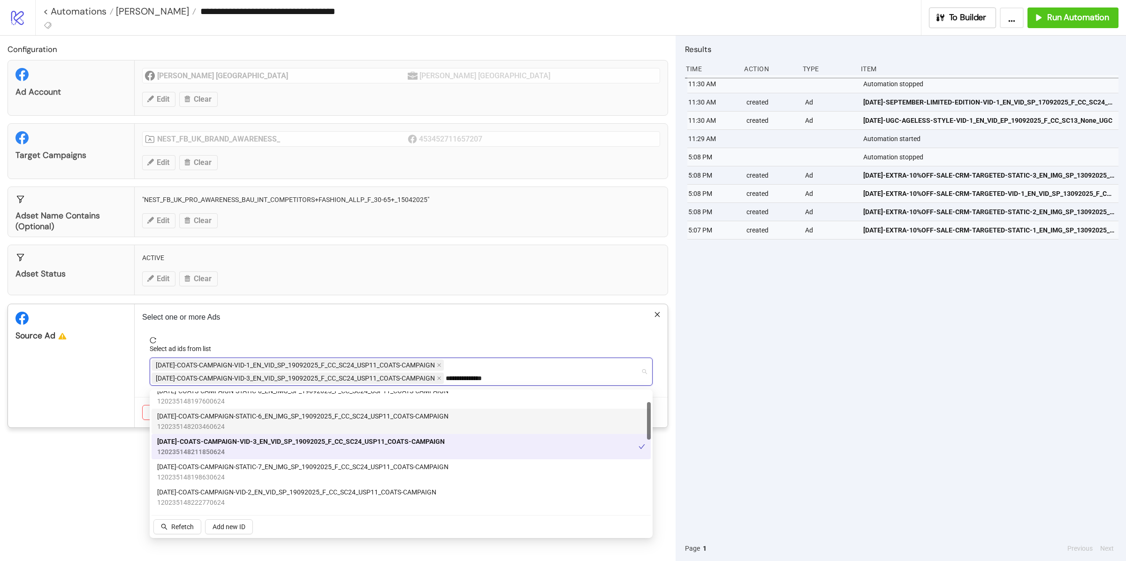
scroll to position [50, 0]
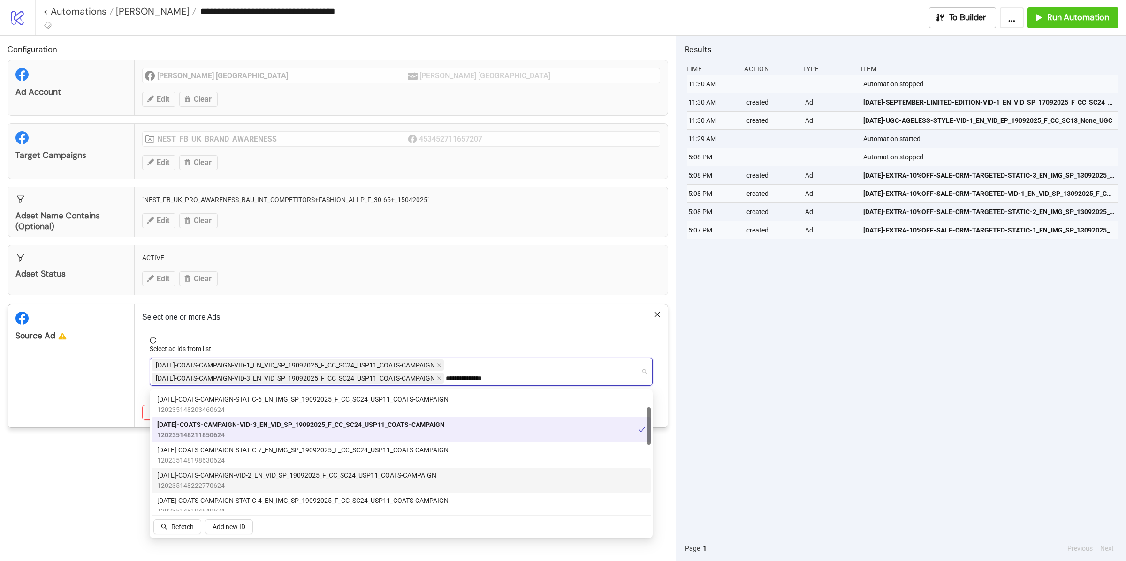
click at [274, 474] on span "[DATE]-COATS-CAMPAIGN-VID-2_EN_VID_SP_19092025_F_CC_SC24_USP11_COATS-CAMPAIGN" at bounding box center [296, 475] width 279 height 10
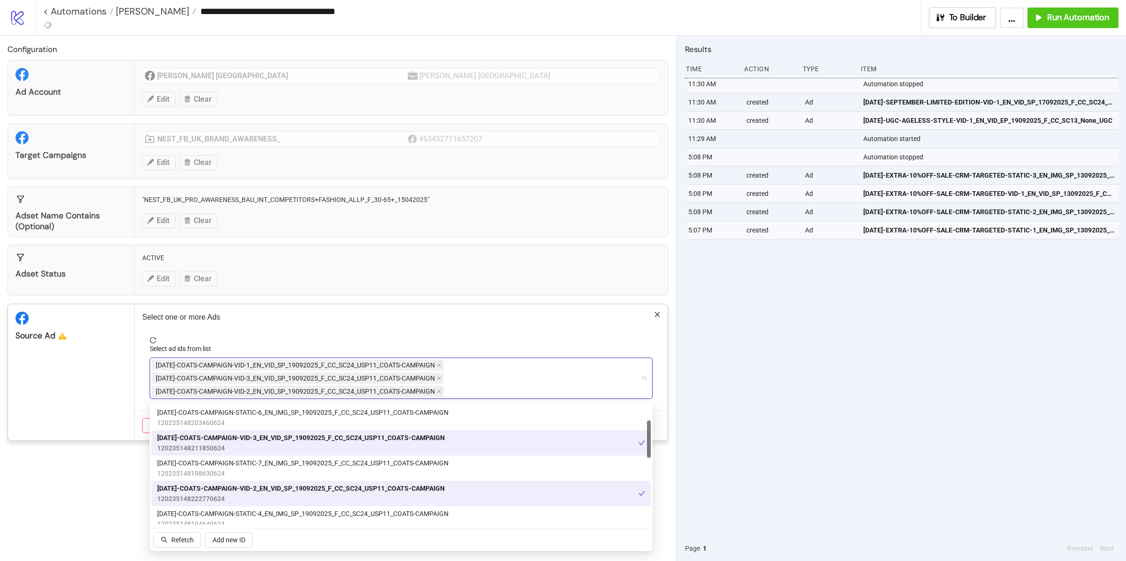
click at [109, 409] on div "Source Ad" at bounding box center [71, 372] width 127 height 136
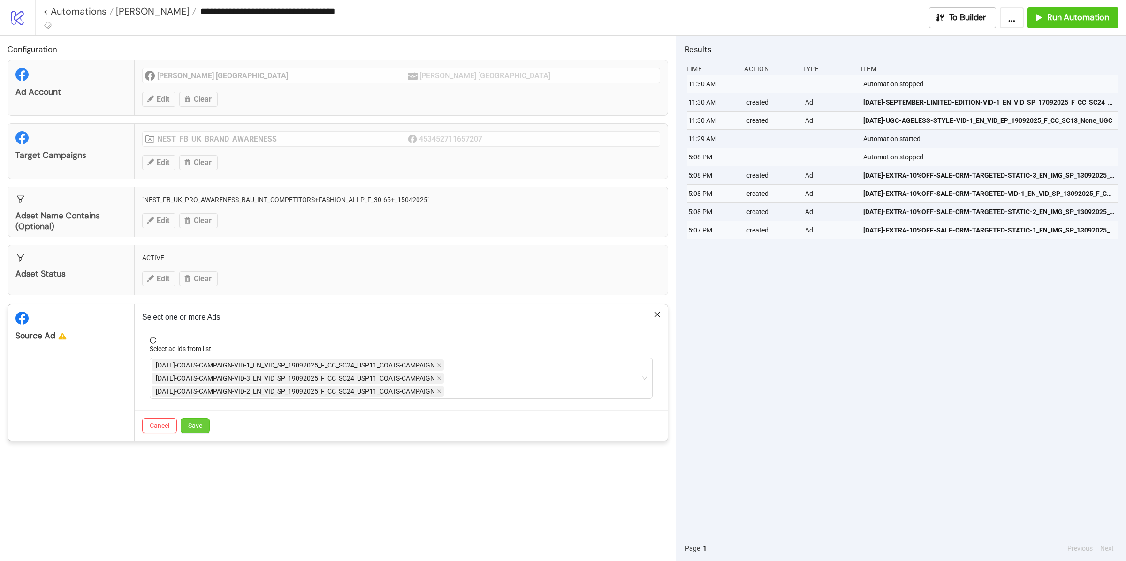
click at [196, 431] on button "Save" at bounding box center [195, 425] width 29 height 15
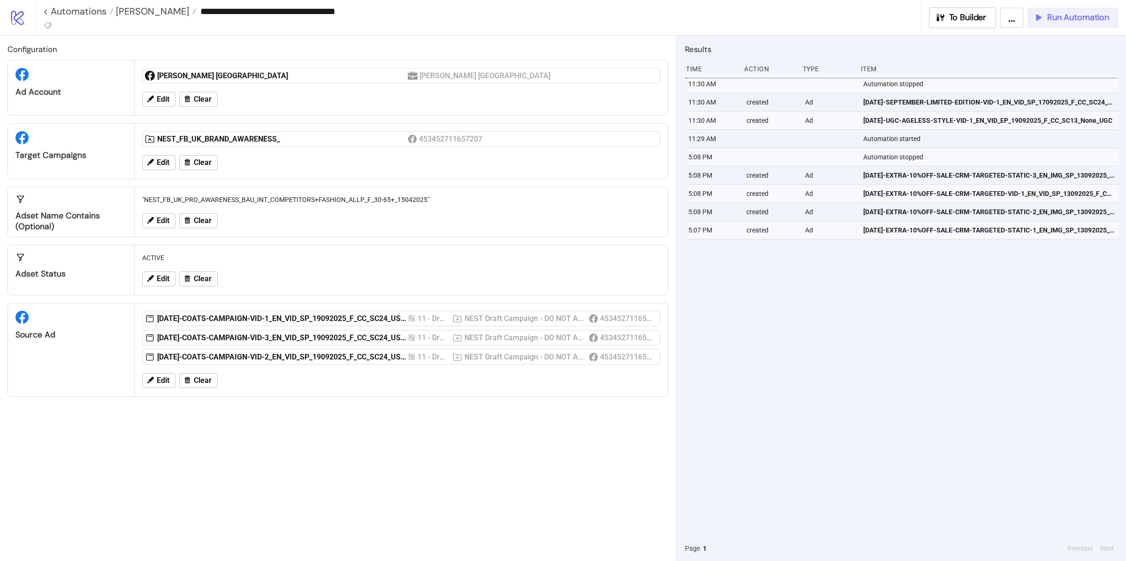
click at [1085, 14] on span "Run Automation" at bounding box center [1078, 17] width 62 height 11
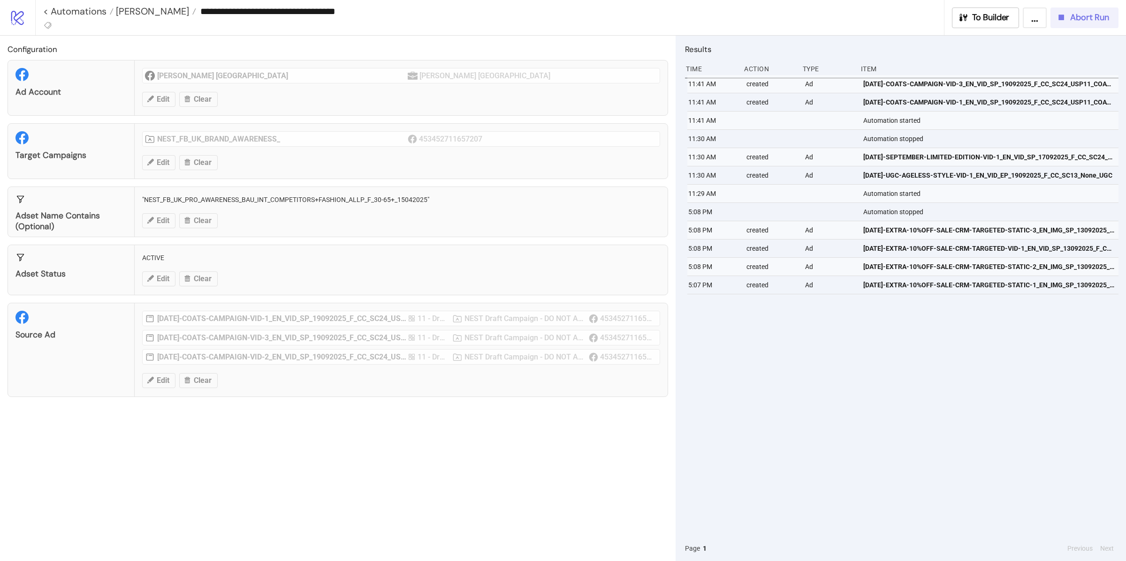
click at [1096, 23] on span "Abort Run" at bounding box center [1089, 17] width 39 height 11
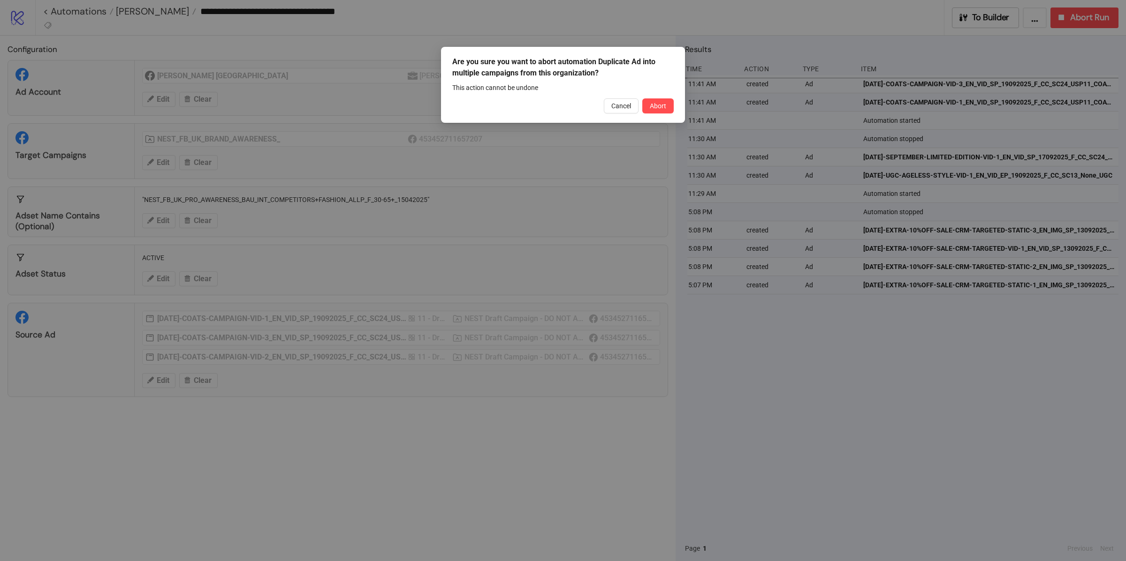
click at [640, 107] on div "Cancel Abort" at bounding box center [562, 105] width 221 height 15
click at [657, 106] on span "Abort" at bounding box center [658, 106] width 16 height 8
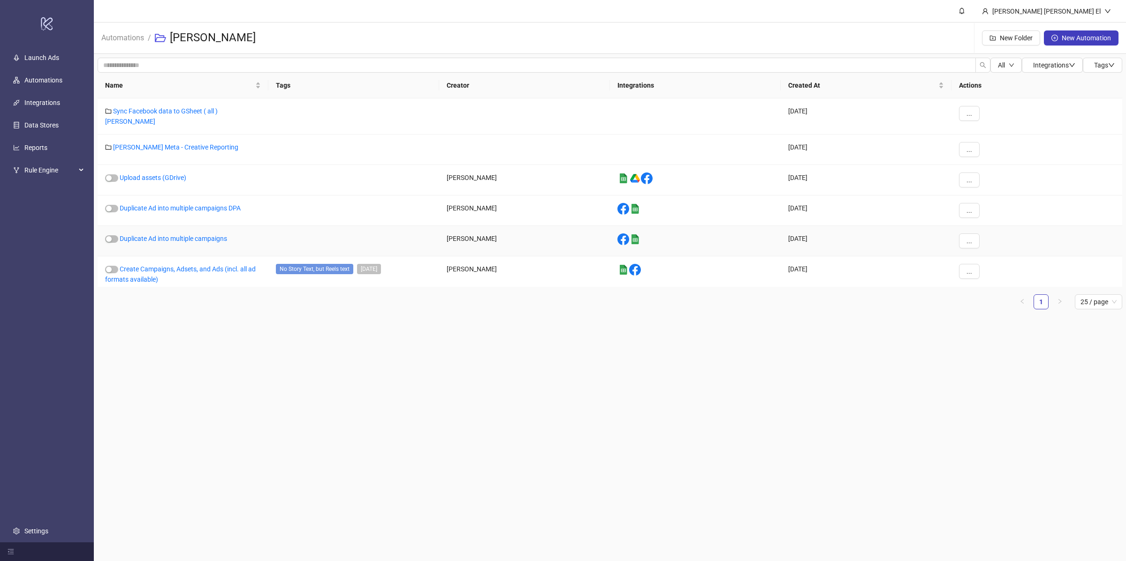
drag, startPoint x: 171, startPoint y: 235, endPoint x: 176, endPoint y: 235, distance: 5.2
click at [172, 235] on link "Duplicate Ad into multiple campaigns" at bounding box center [173, 239] width 107 height 8
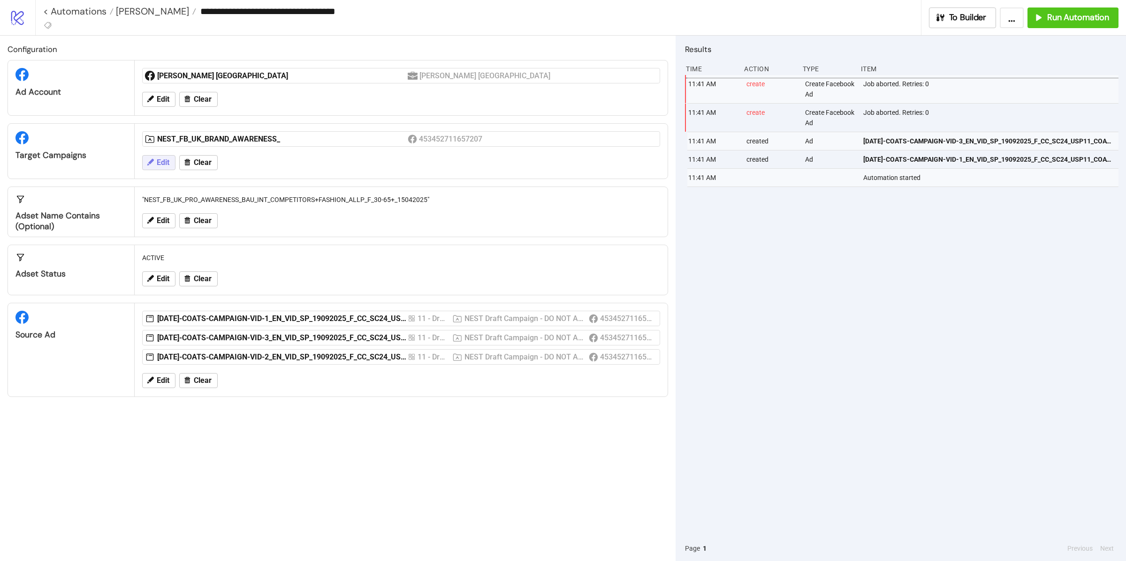
click at [167, 163] on span "Edit" at bounding box center [163, 163] width 13 height 8
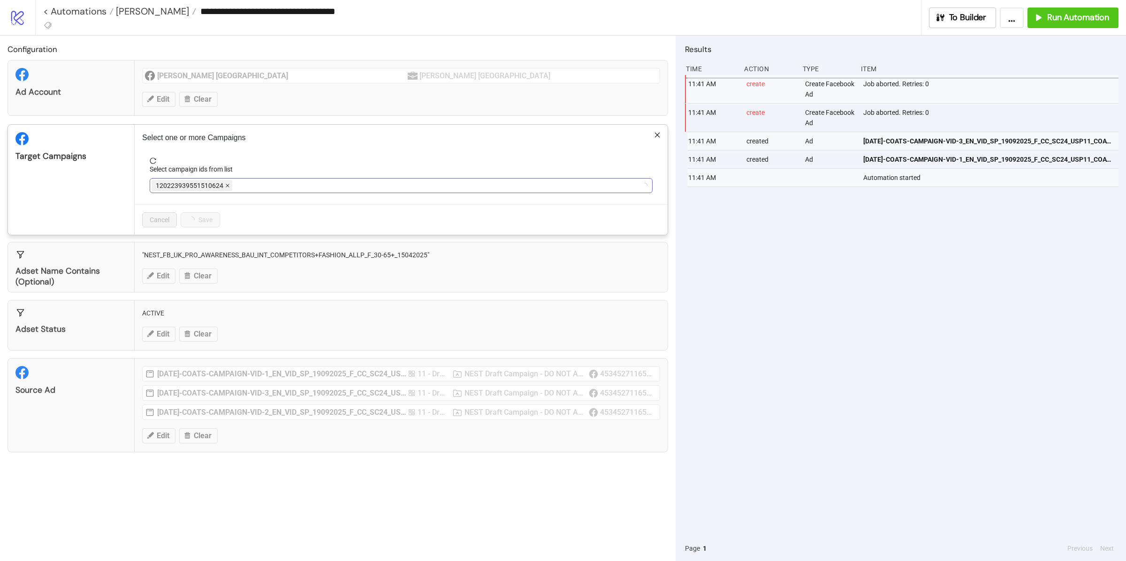
click at [228, 188] on icon "close" at bounding box center [228, 186] width 4 height 4
click at [228, 189] on div at bounding box center [395, 185] width 489 height 13
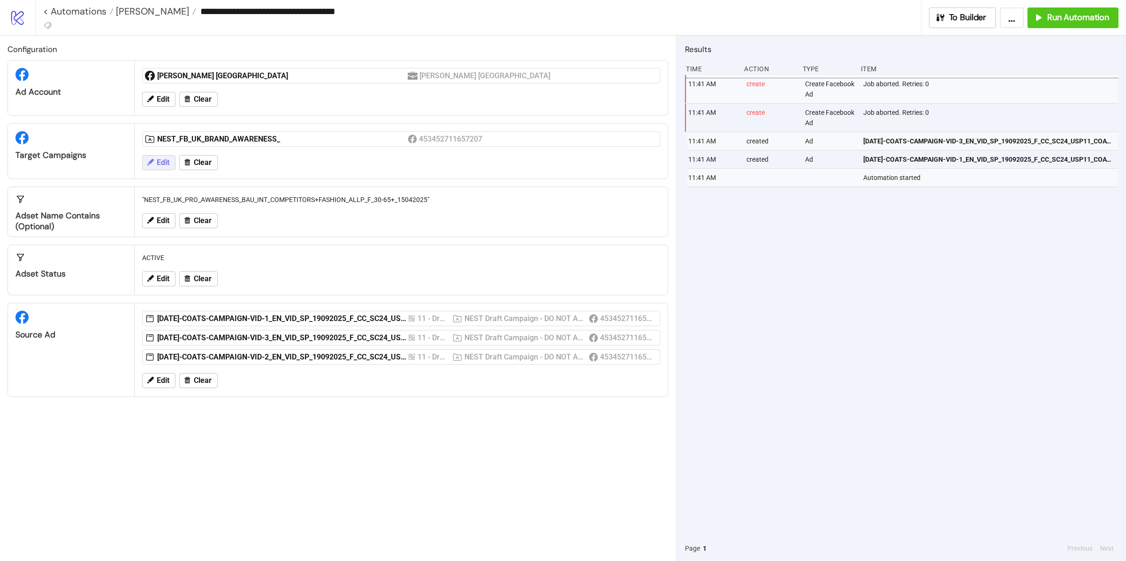
click at [171, 163] on button "Edit" at bounding box center [158, 162] width 33 height 15
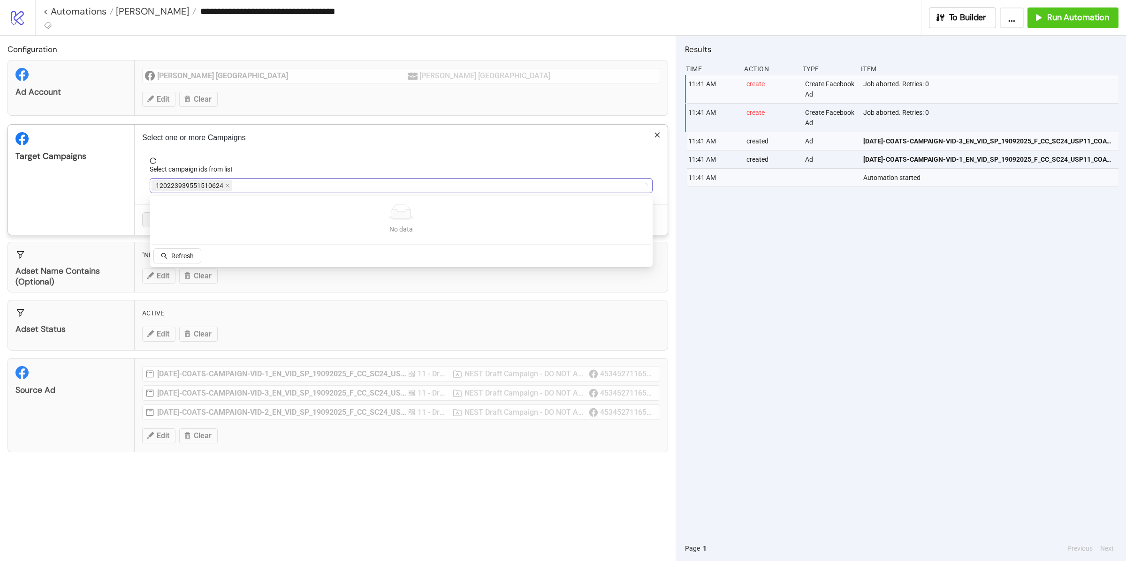
click at [230, 185] on span "120223939551510624" at bounding box center [191, 185] width 81 height 11
click at [215, 190] on span "120223939551510624" at bounding box center [190, 186] width 68 height 10
click at [227, 187] on icon "close" at bounding box center [227, 185] width 5 height 5
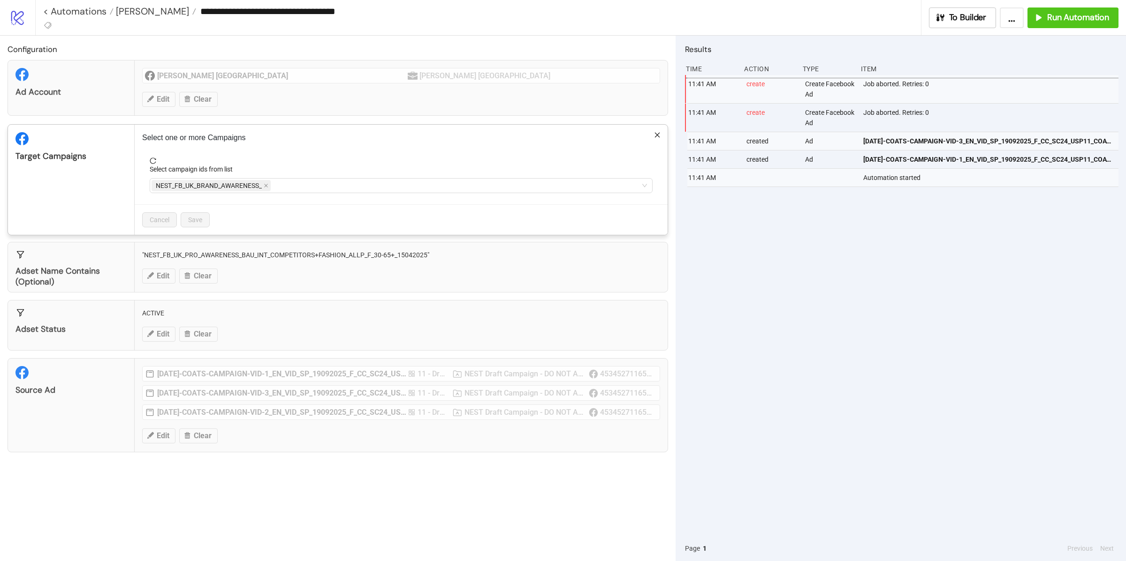
click at [227, 187] on span "NEST_FB_UK_BRAND_AWARENESS_" at bounding box center [209, 186] width 106 height 10
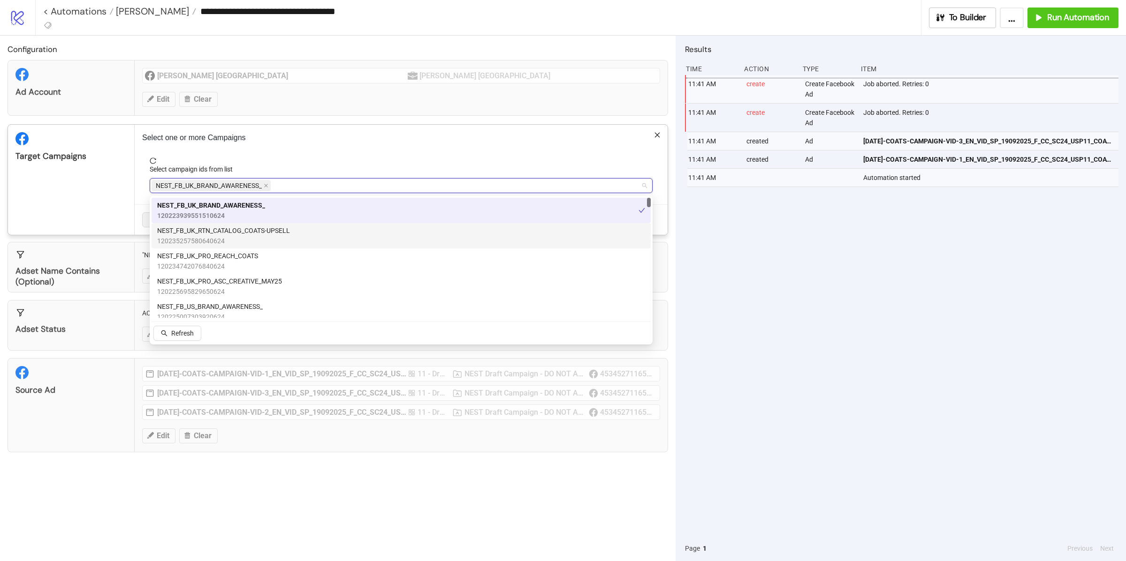
click at [241, 271] on span "120234742076840624" at bounding box center [207, 266] width 101 height 10
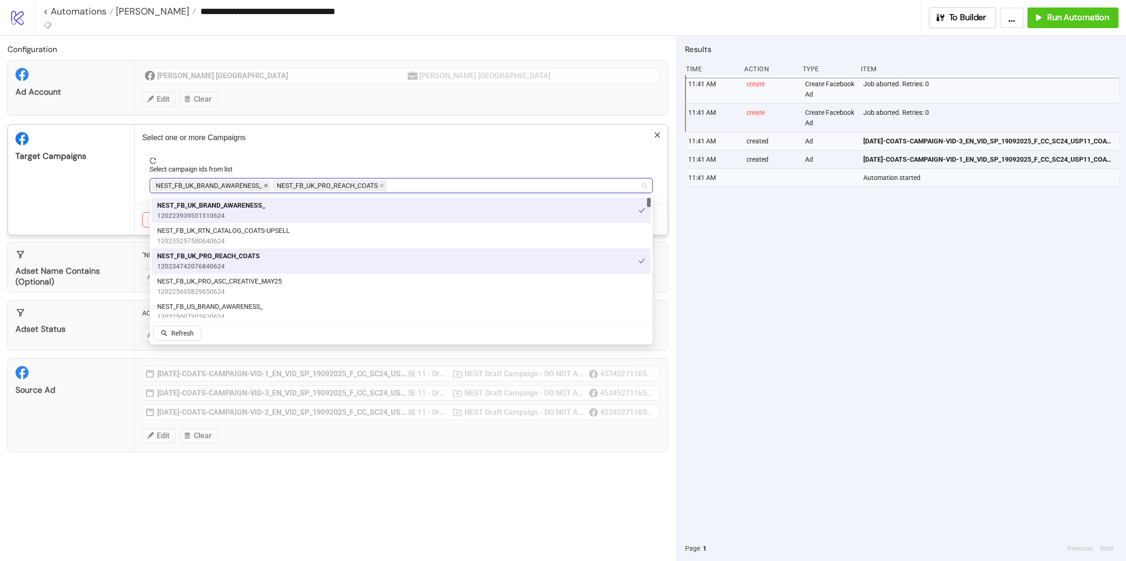
click at [267, 188] on icon "close" at bounding box center [266, 185] width 5 height 5
click at [145, 169] on form "Select campaign ids from list NEST_FB_UK_PRO_REACH_COATS" at bounding box center [401, 181] width 518 height 47
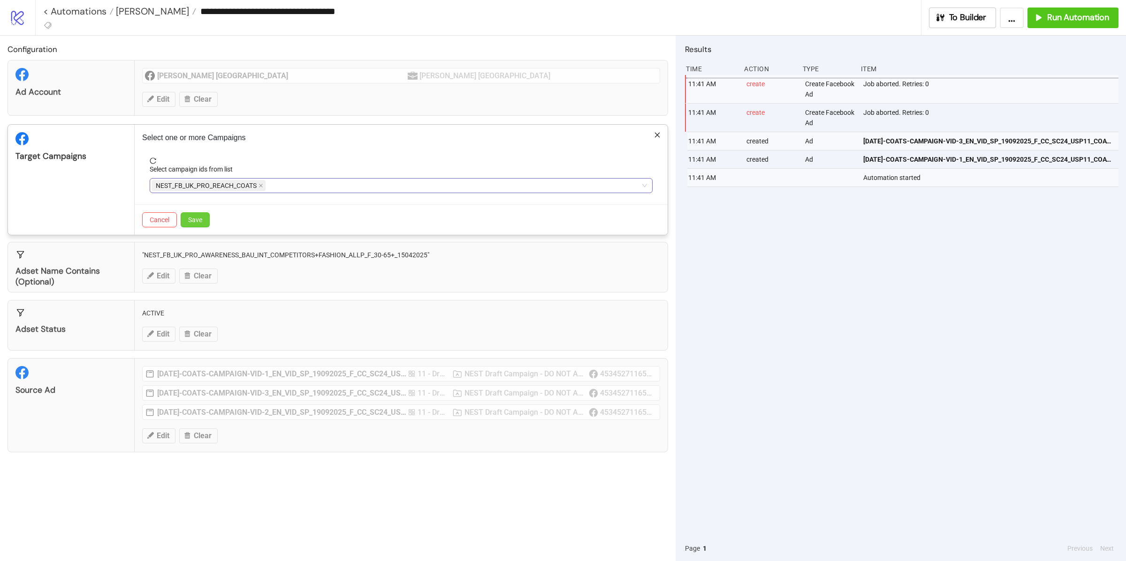
click at [201, 224] on span "Save" at bounding box center [195, 220] width 14 height 8
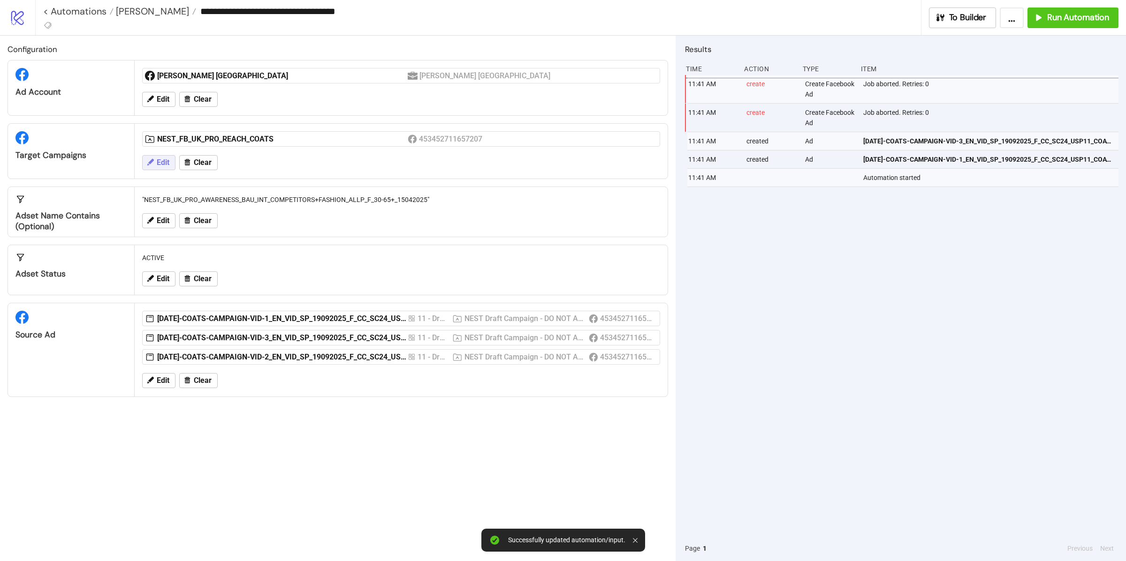
click at [161, 163] on span "Edit" at bounding box center [163, 163] width 13 height 8
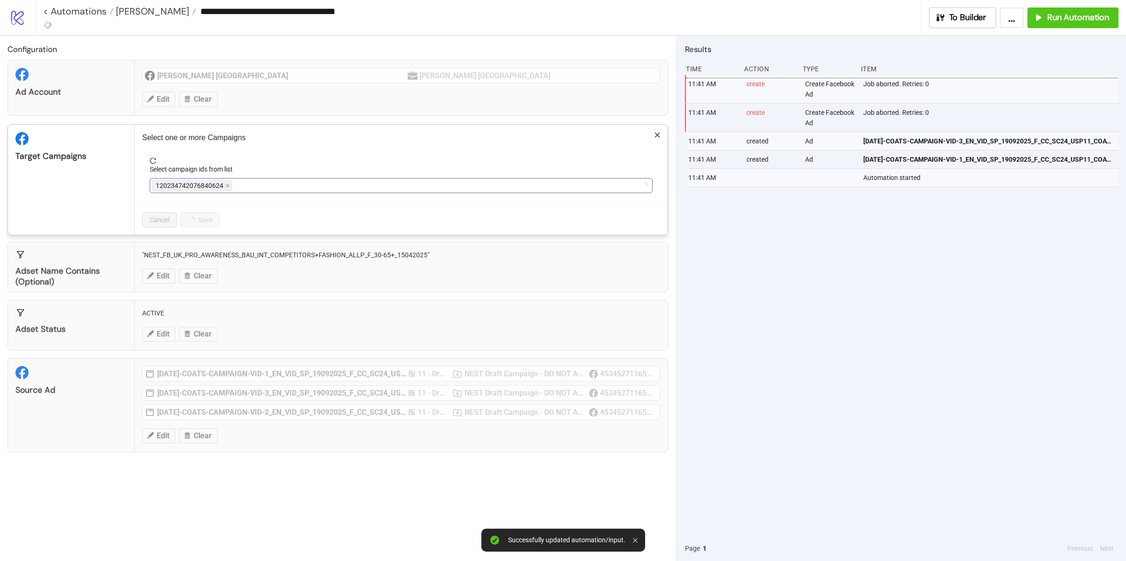
click at [251, 185] on div "120234742076840624" at bounding box center [395, 185] width 489 height 13
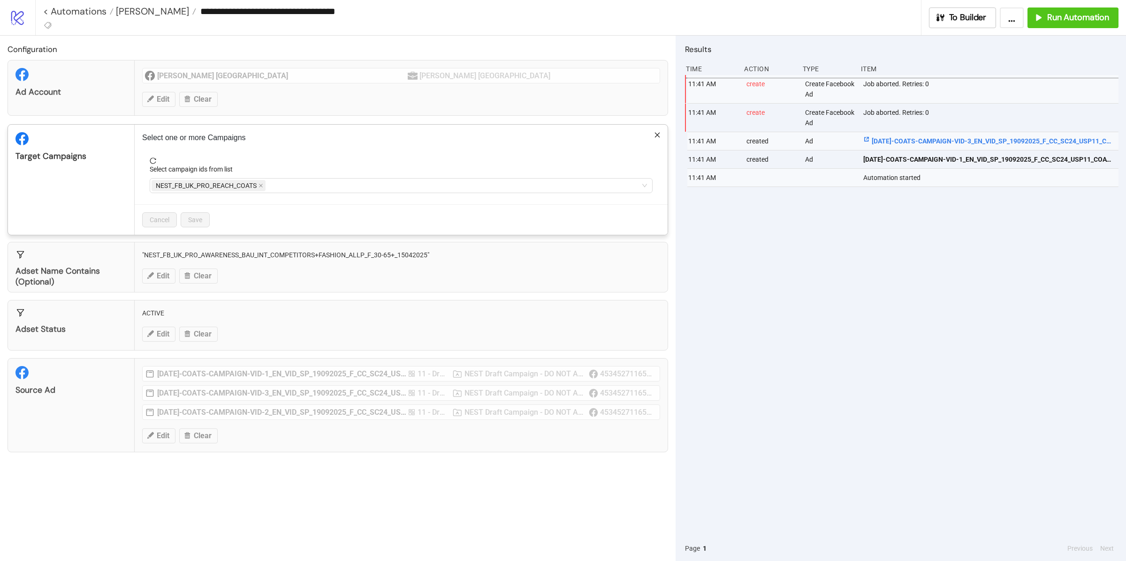
click at [946, 139] on div "**********" at bounding box center [563, 280] width 1126 height 561
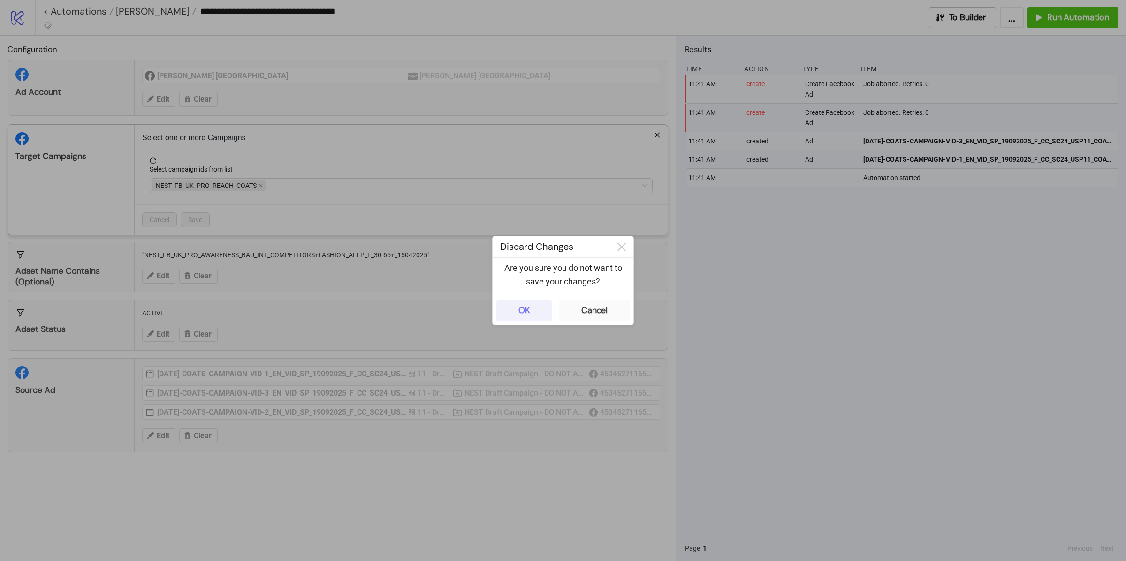
click at [544, 313] on button "OK" at bounding box center [523, 311] width 55 height 21
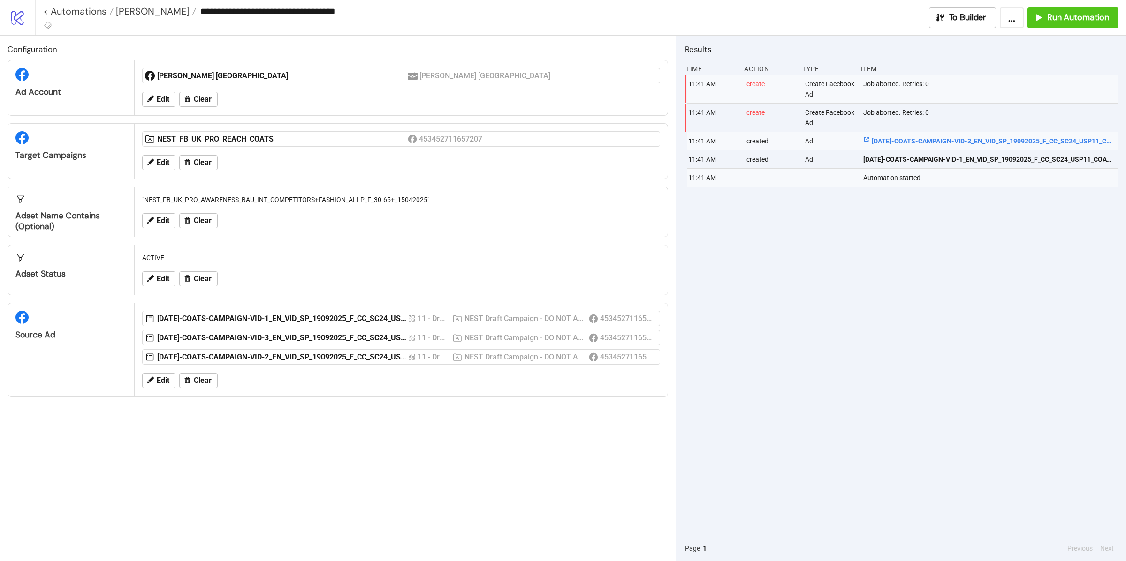
click at [952, 136] on link "[DATE]-COATS-CAMPAIGN-VID-3_EN_VID_SP_19092025_F_CC_SC24_USP11_COATS-CAMPAIGN" at bounding box center [988, 141] width 251 height 18
click at [212, 219] on button "Clear" at bounding box center [198, 220] width 38 height 15
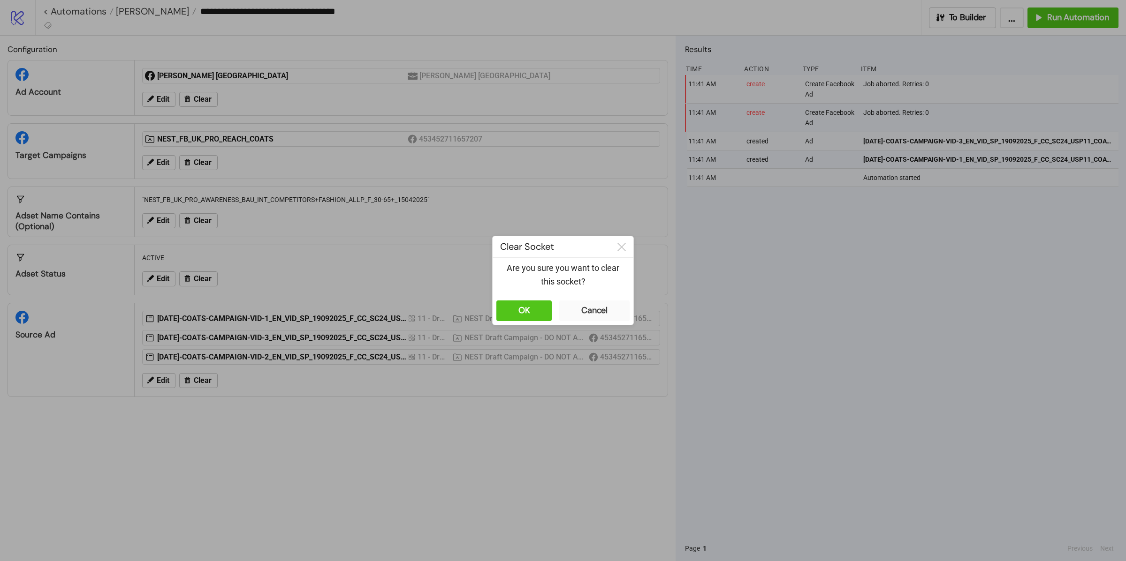
click at [526, 323] on div "OK Cancel" at bounding box center [562, 311] width 141 height 28
click at [525, 315] on div "OK" at bounding box center [524, 310] width 12 height 11
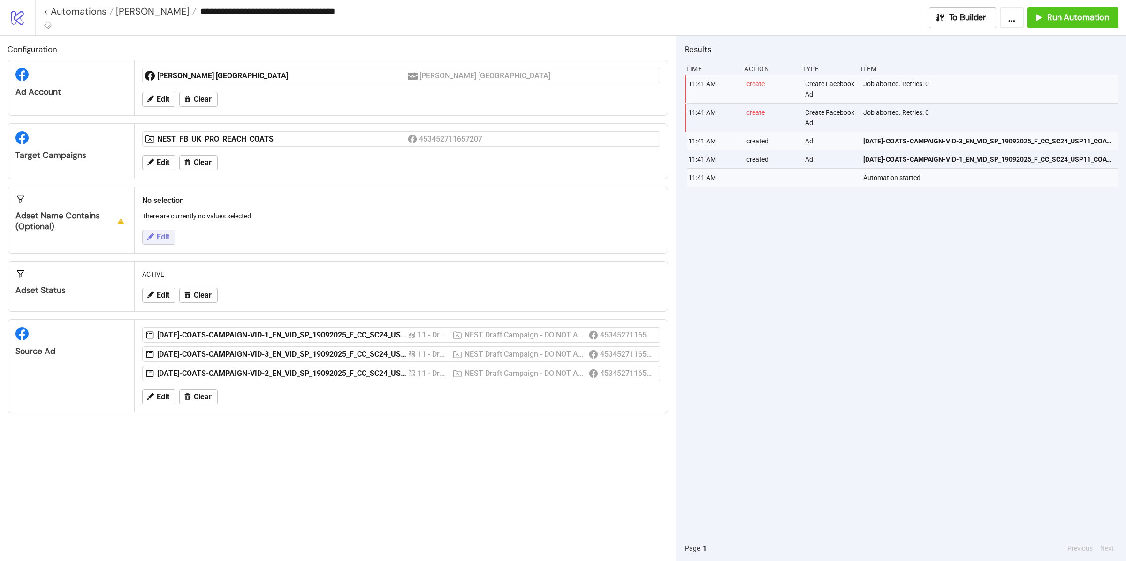
click at [164, 239] on span "Edit" at bounding box center [163, 237] width 13 height 8
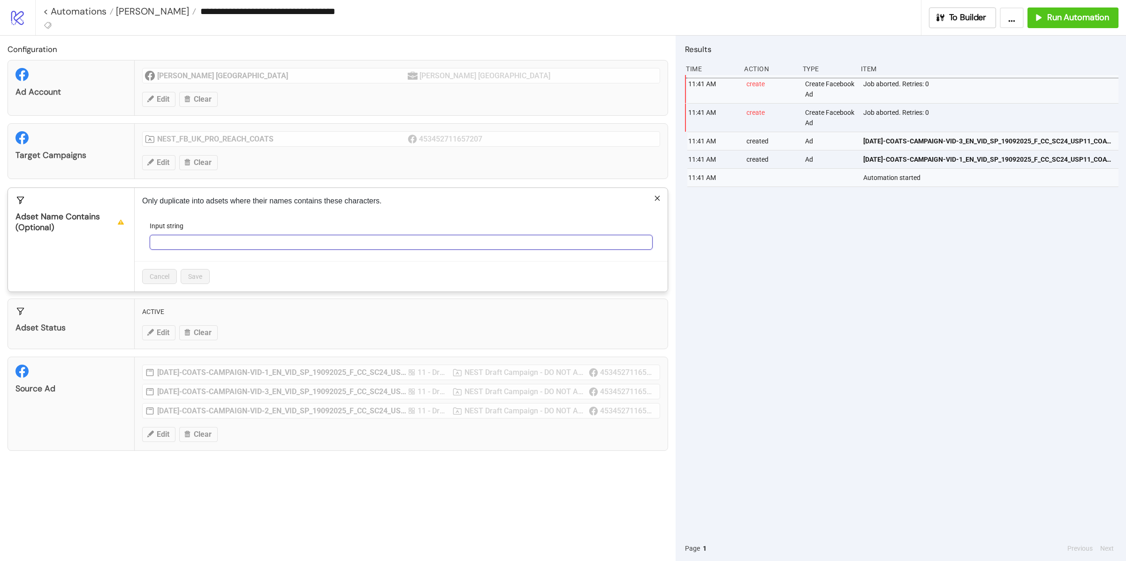
click at [212, 242] on input "Input string" at bounding box center [401, 242] width 503 height 15
paste input "**********"
type input "**********"
click at [194, 278] on span "Save" at bounding box center [195, 277] width 14 height 8
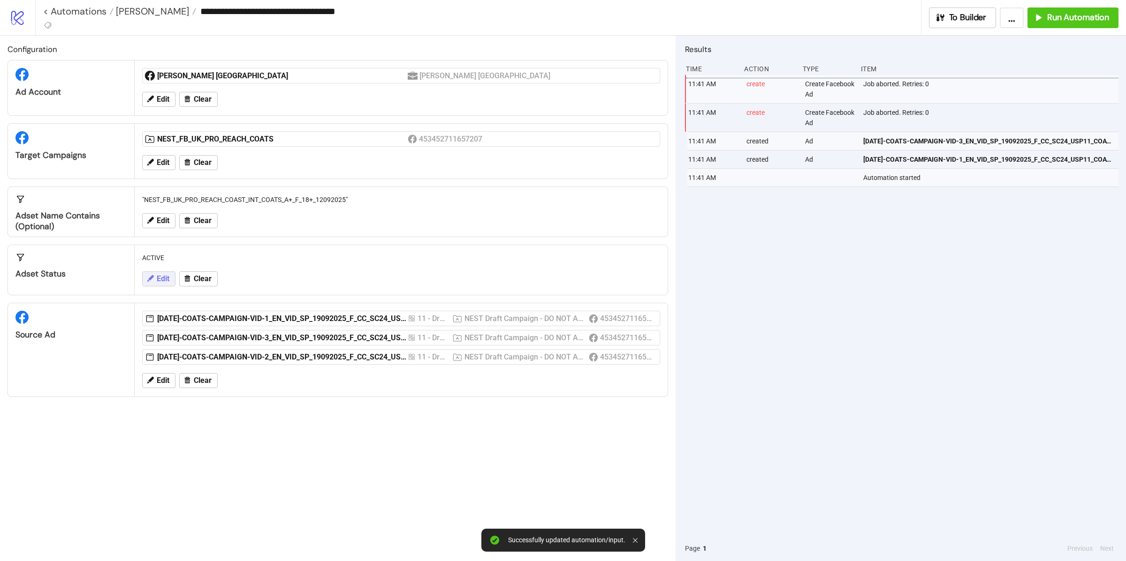
click at [171, 278] on button "Edit" at bounding box center [158, 279] width 33 height 15
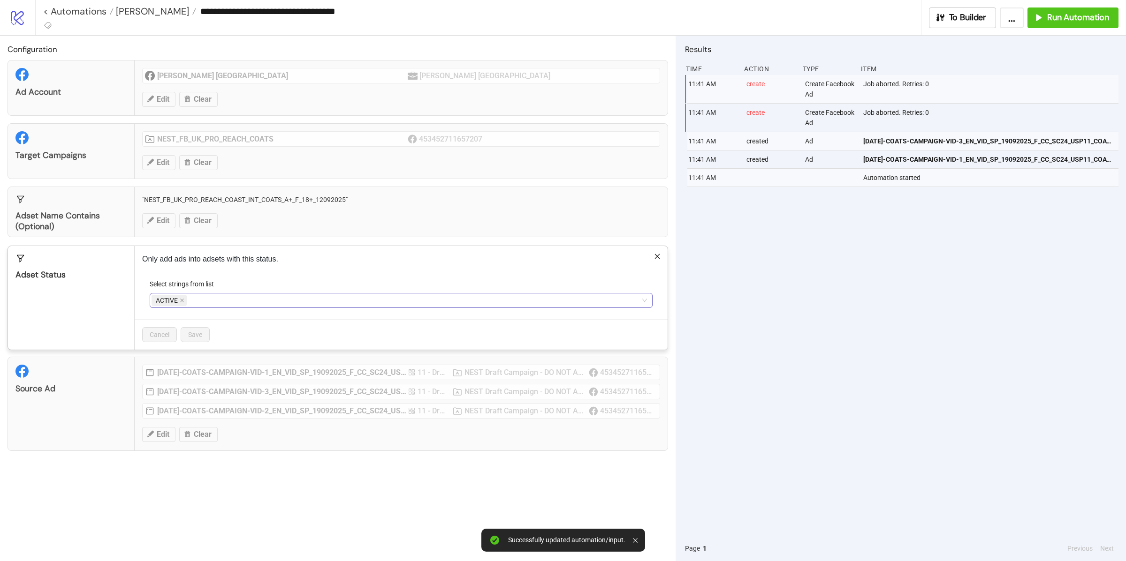
click at [182, 307] on div "ACTIVE" at bounding box center [169, 300] width 37 height 13
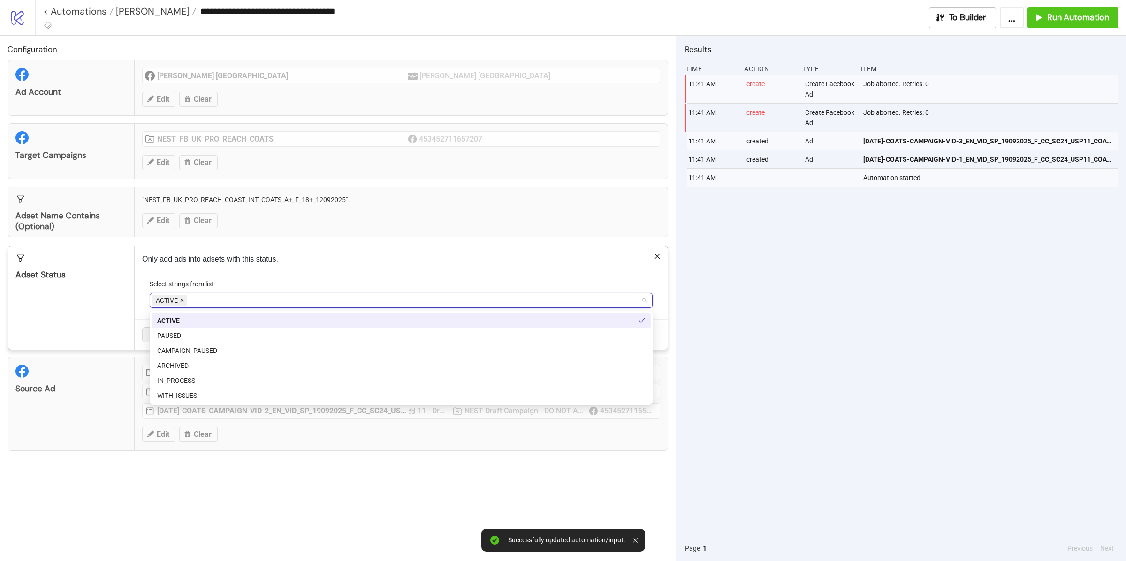
click at [184, 303] on icon "close" at bounding box center [182, 300] width 5 height 5
click at [194, 348] on div "CAMPAIGN_PAUSED" at bounding box center [401, 351] width 488 height 10
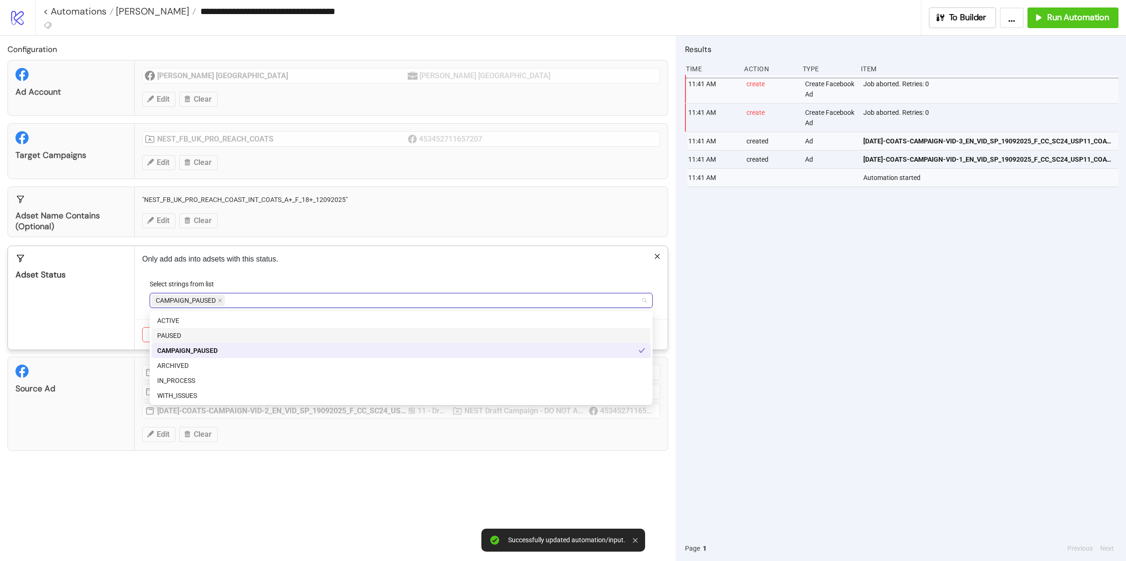
click at [112, 301] on div "Adset Status" at bounding box center [71, 298] width 127 height 104
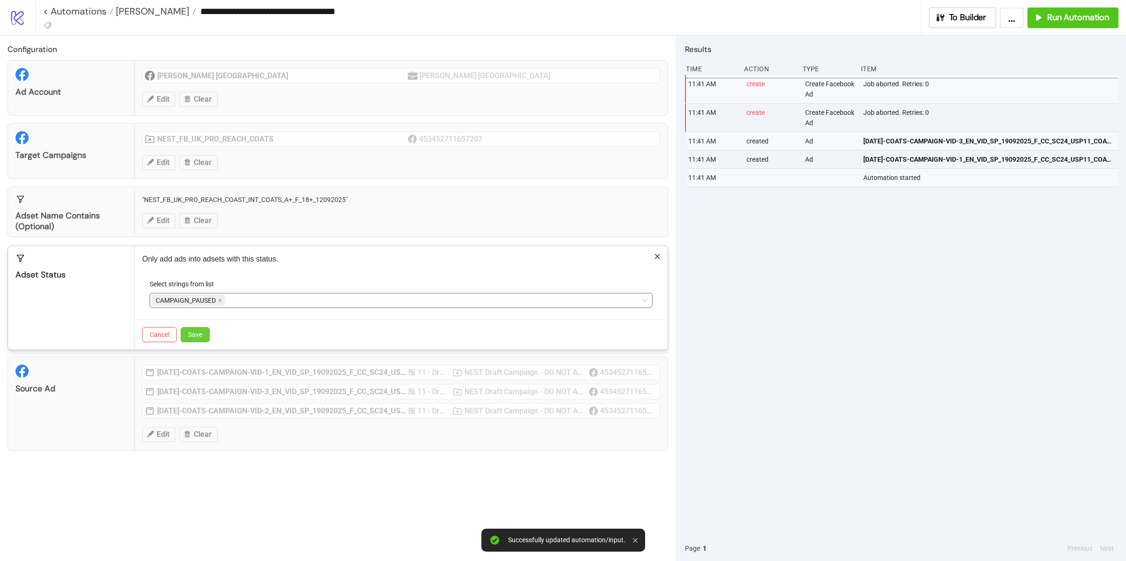
click at [191, 341] on button "Save" at bounding box center [195, 334] width 29 height 15
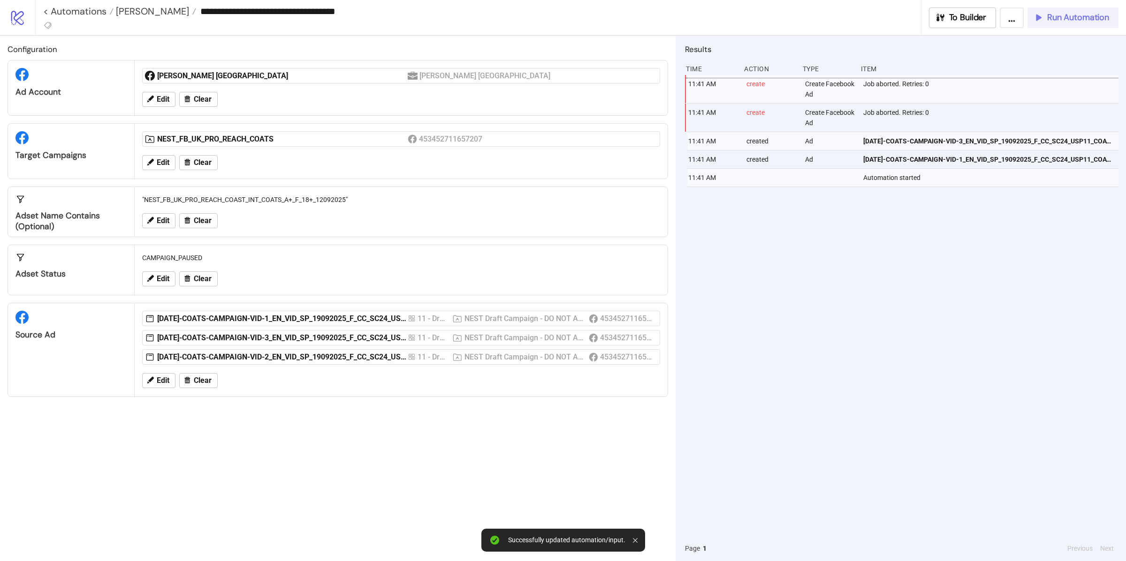
click at [1077, 25] on button "Run Automation" at bounding box center [1072, 18] width 91 height 21
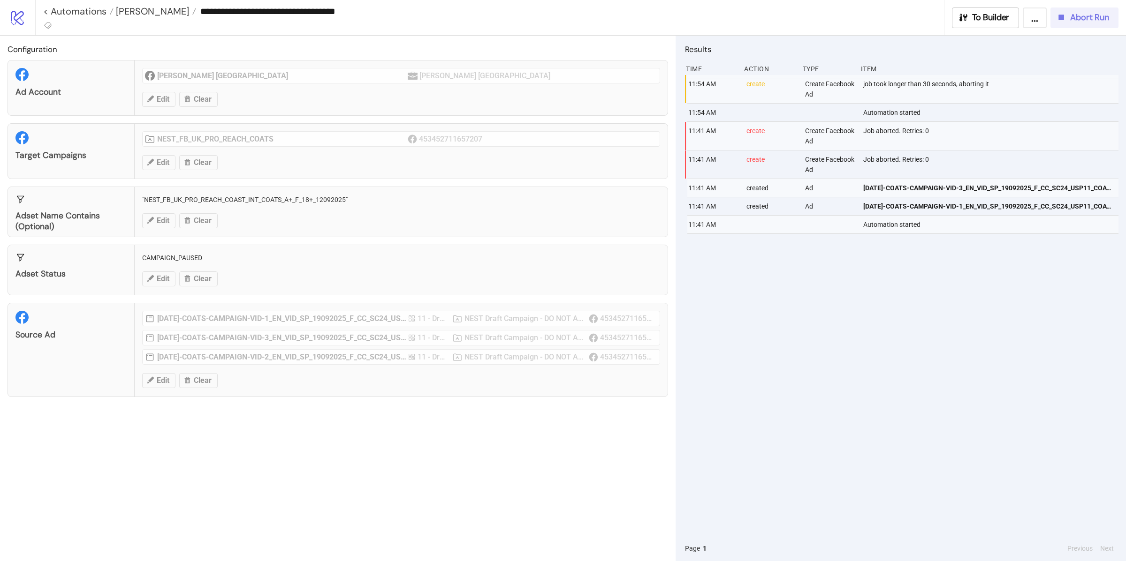
click at [1073, 20] on span "Abort Run" at bounding box center [1089, 17] width 39 height 11
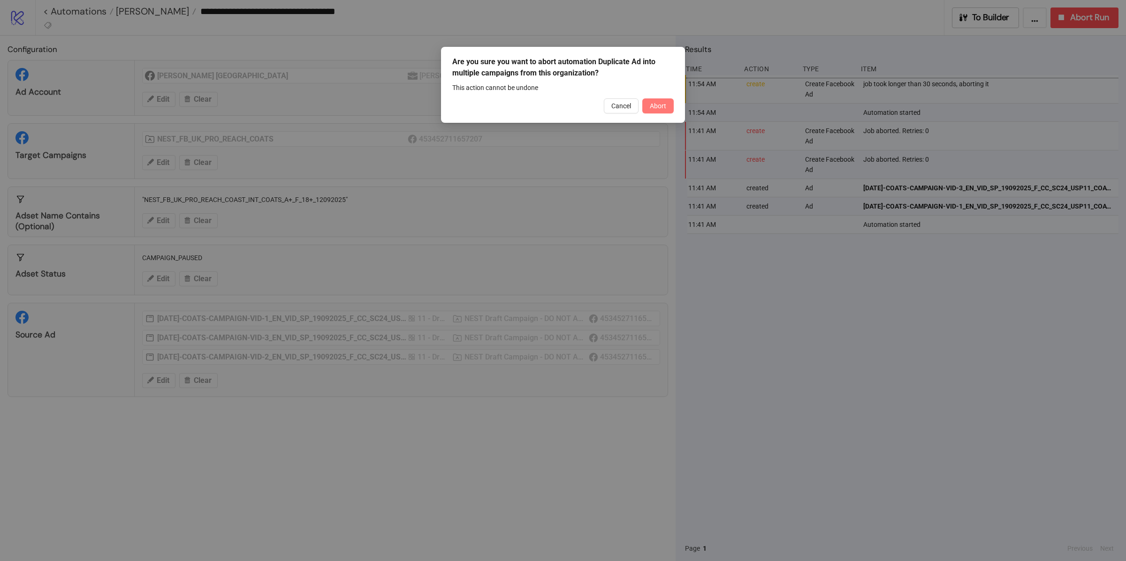
click at [643, 108] on button "Abort" at bounding box center [657, 105] width 31 height 15
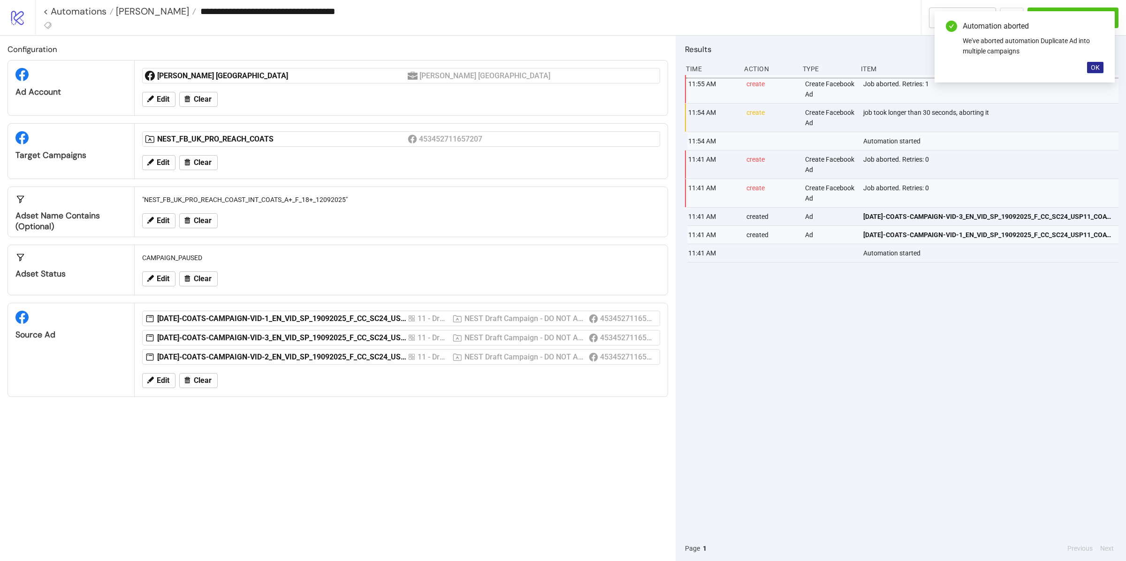
click at [1096, 68] on span "OK" at bounding box center [1094, 68] width 9 height 8
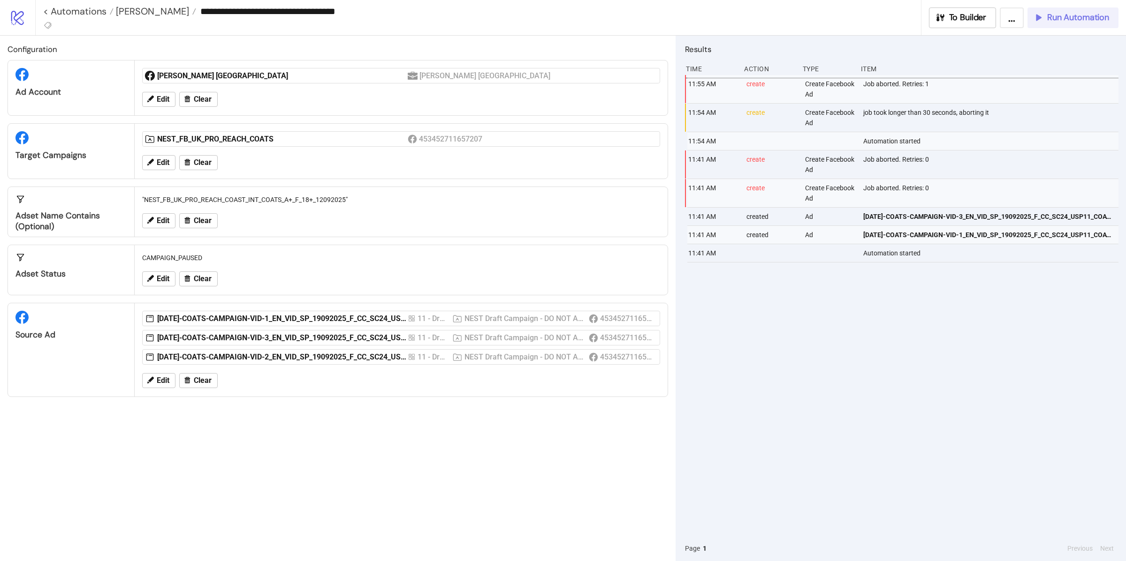
click at [1074, 14] on span "Run Automation" at bounding box center [1078, 17] width 62 height 11
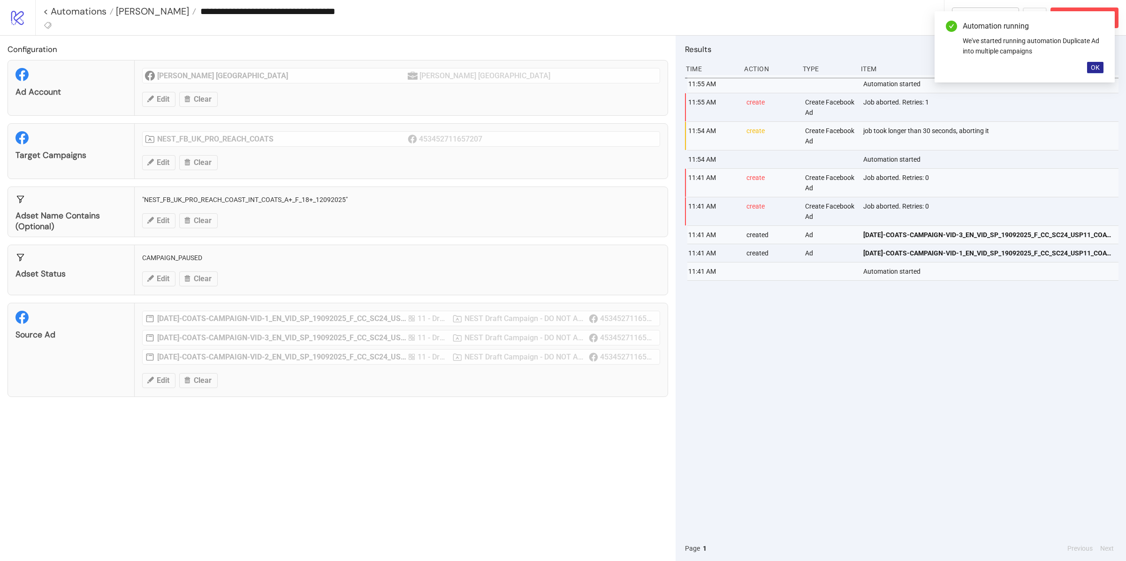
click at [1093, 70] on span "OK" at bounding box center [1094, 68] width 9 height 8
